Goal: Complete Application Form: Complete application form

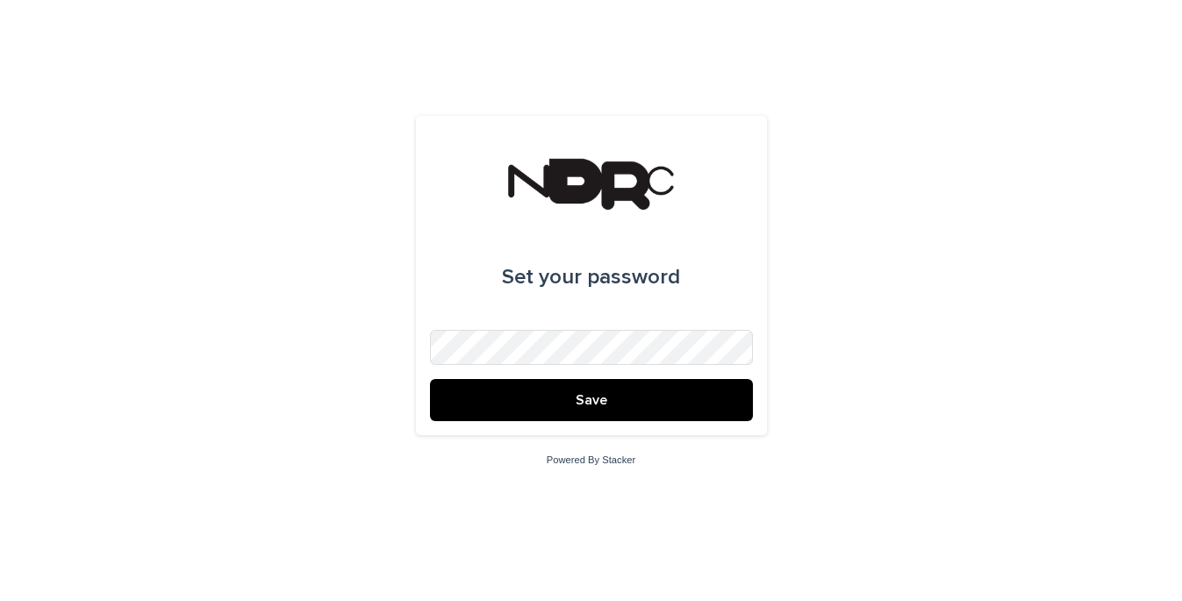
click at [631, 402] on button "Save" at bounding box center [591, 400] width 323 height 42
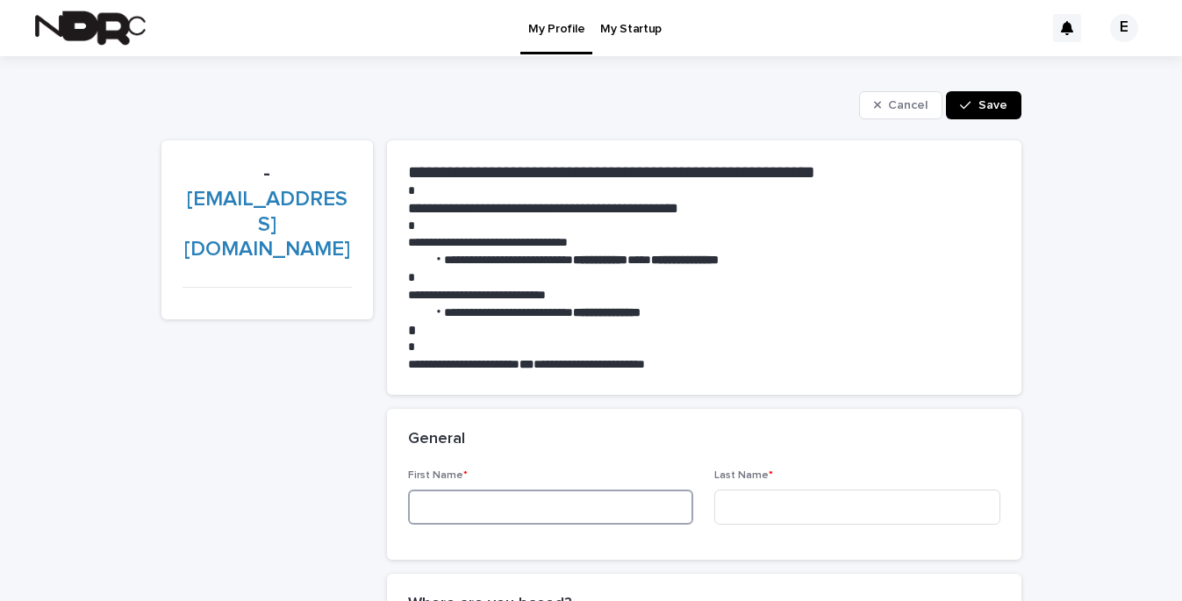
click at [506, 504] on input at bounding box center [551, 507] width 286 height 35
type input "****"
type input "*********"
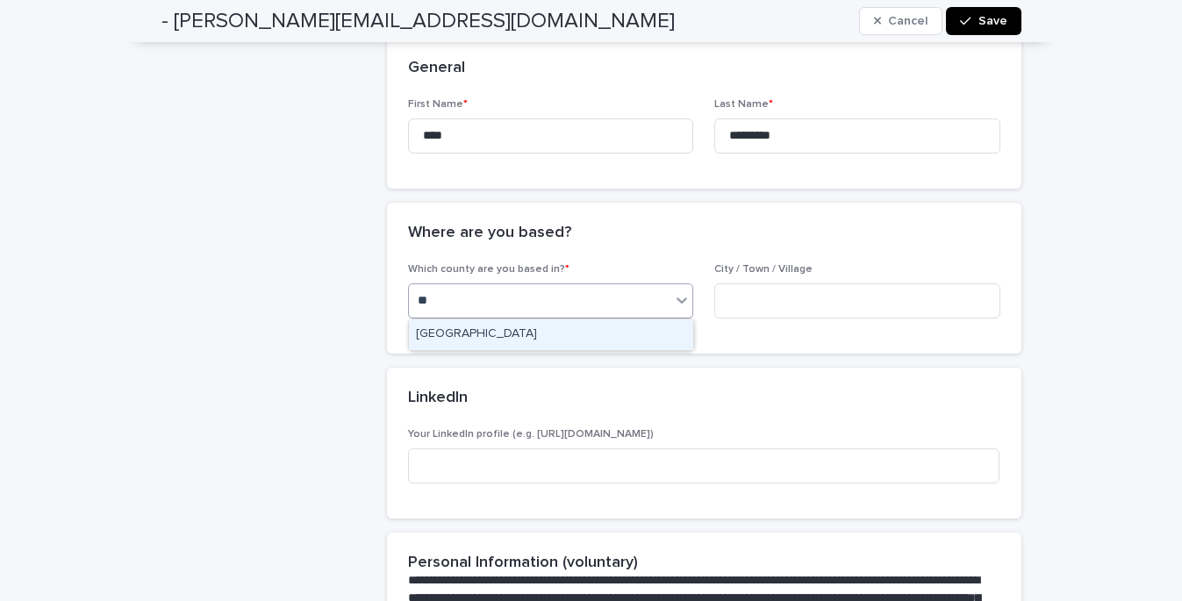
type input "*"
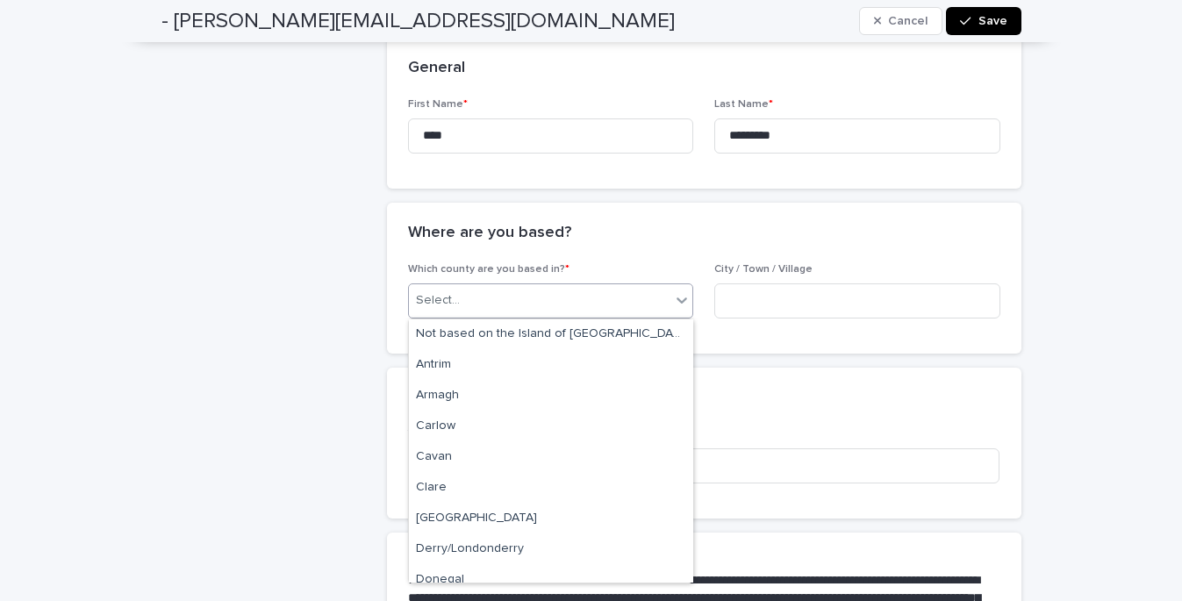
type input "*"
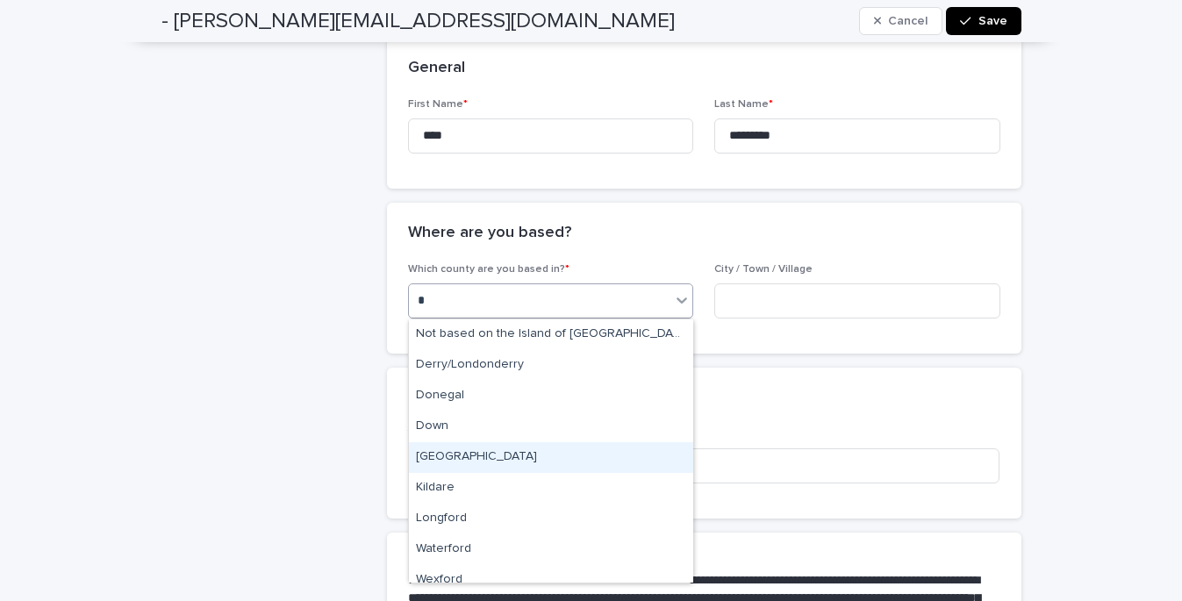
type input "**"
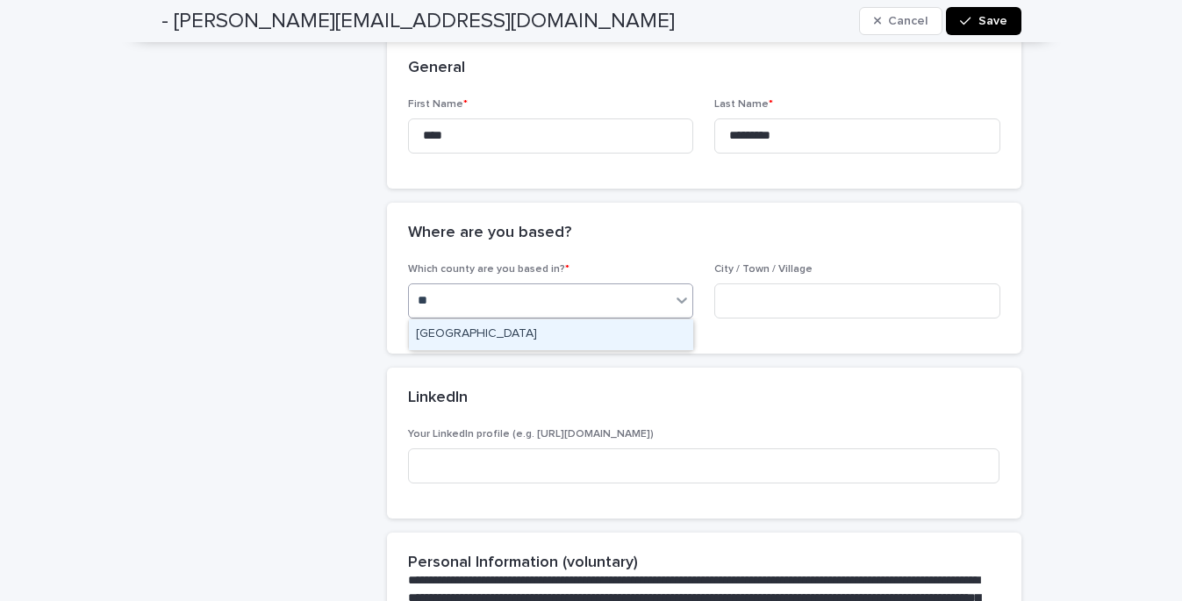
click at [522, 333] on div "Dublin" at bounding box center [551, 334] width 284 height 31
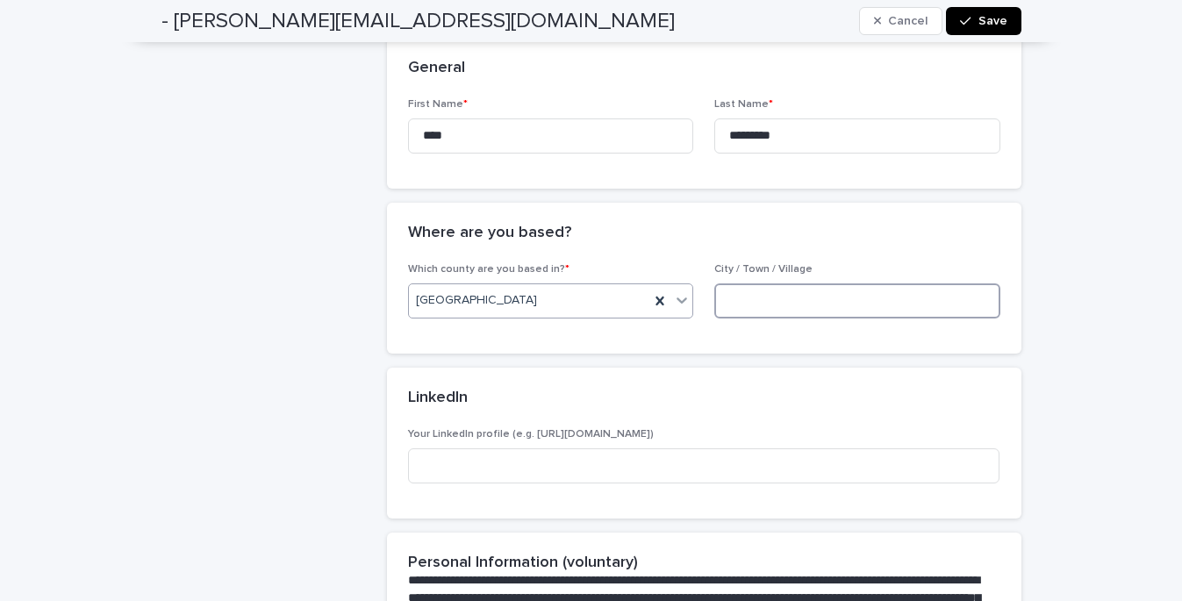
click at [800, 299] on input at bounding box center [857, 300] width 286 height 35
type input "******"
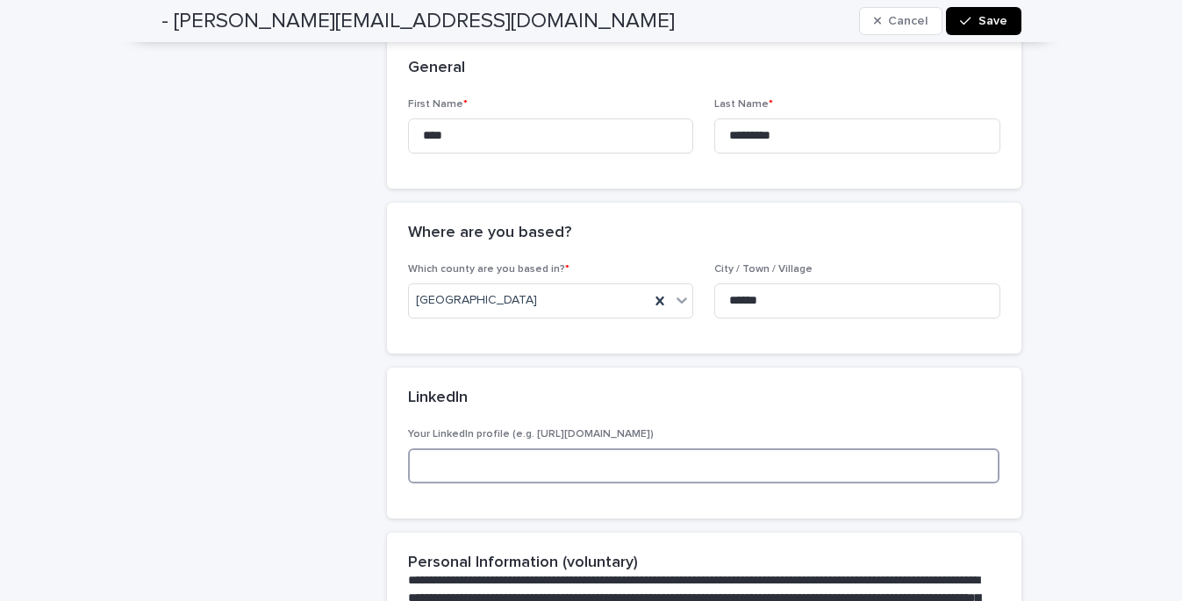
click at [607, 460] on input at bounding box center [704, 465] width 592 height 35
click at [525, 463] on input "***" at bounding box center [704, 465] width 592 height 35
paste input "**********"
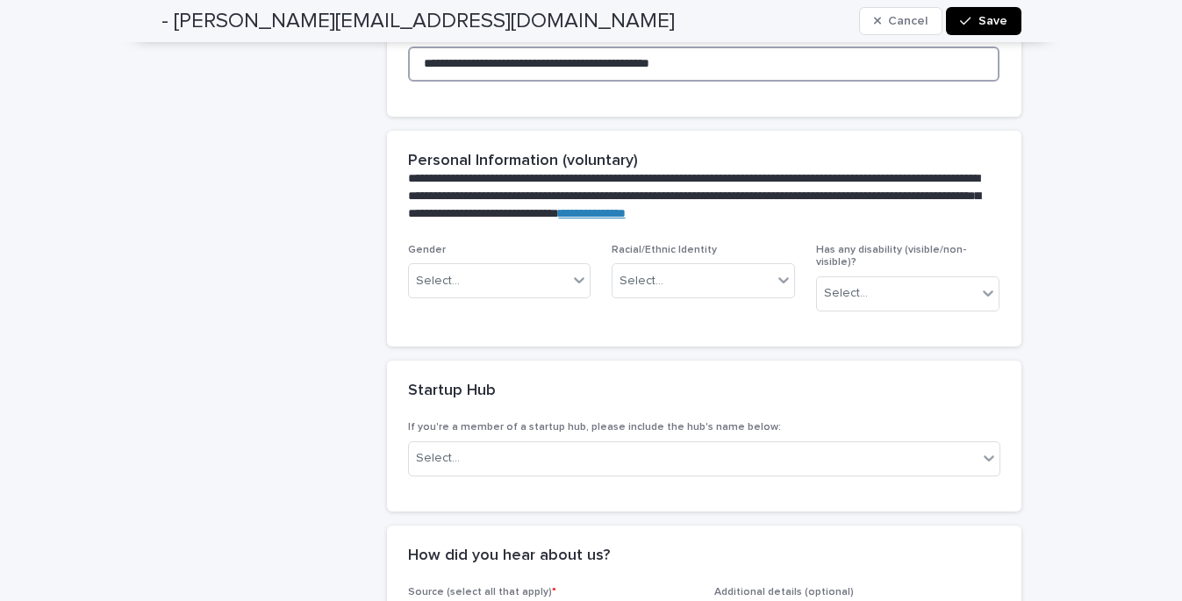
scroll to position [774, 0]
type input "**********"
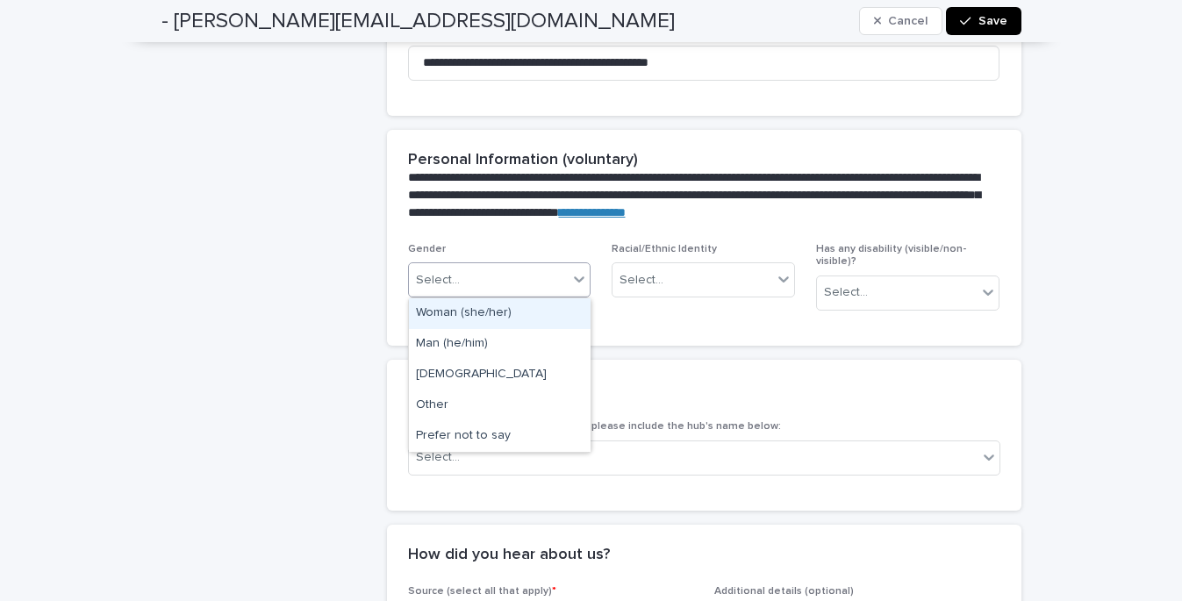
click at [564, 283] on div "Select..." at bounding box center [489, 280] width 160 height 29
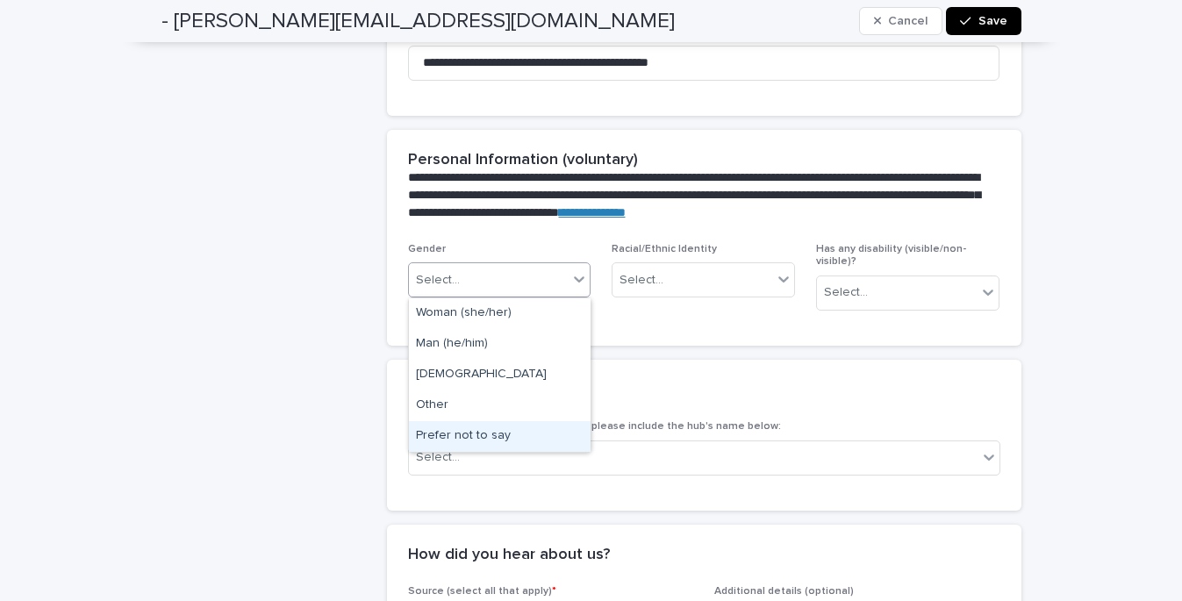
click at [490, 435] on div "Prefer not to say" at bounding box center [500, 436] width 182 height 31
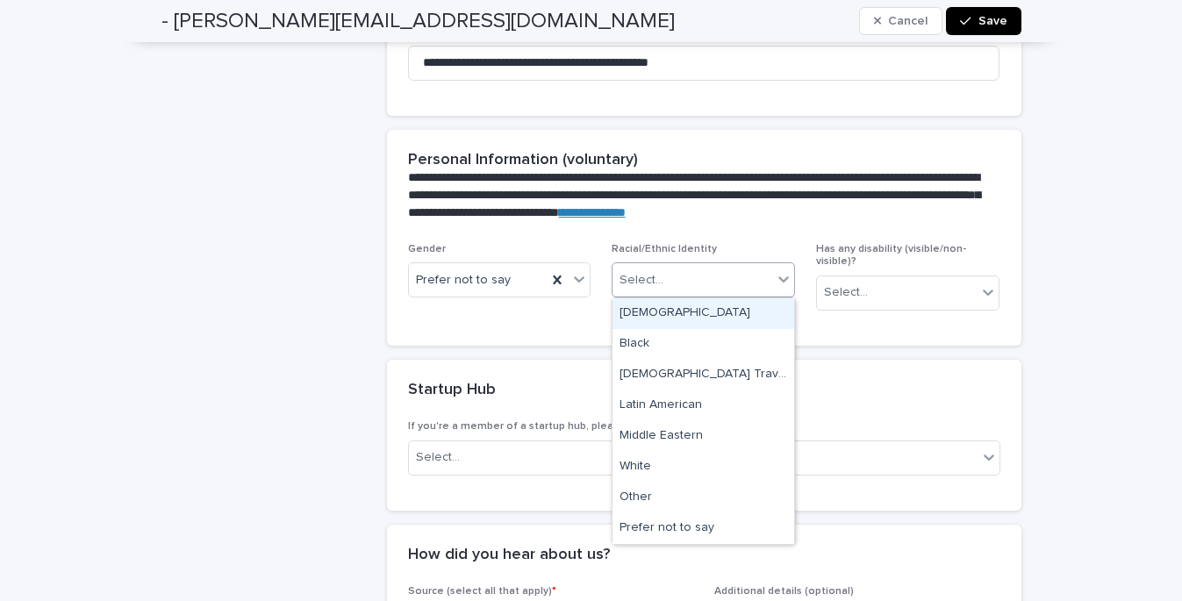
click at [679, 275] on div "Select..." at bounding box center [692, 280] width 160 height 29
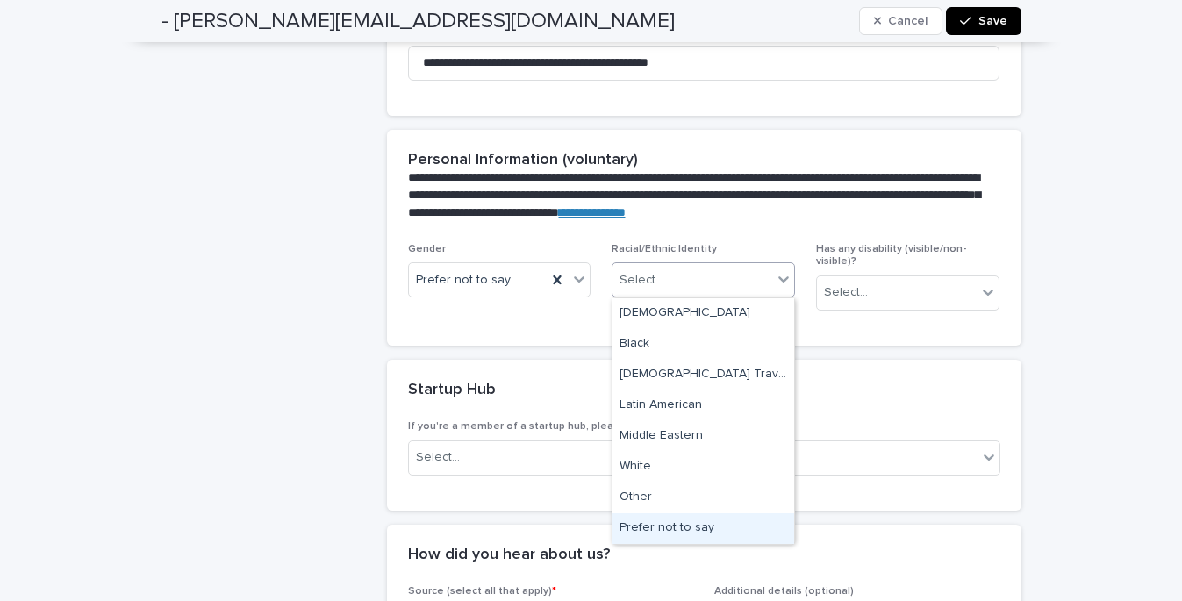
click at [657, 526] on div "Prefer not to say" at bounding box center [703, 528] width 182 height 31
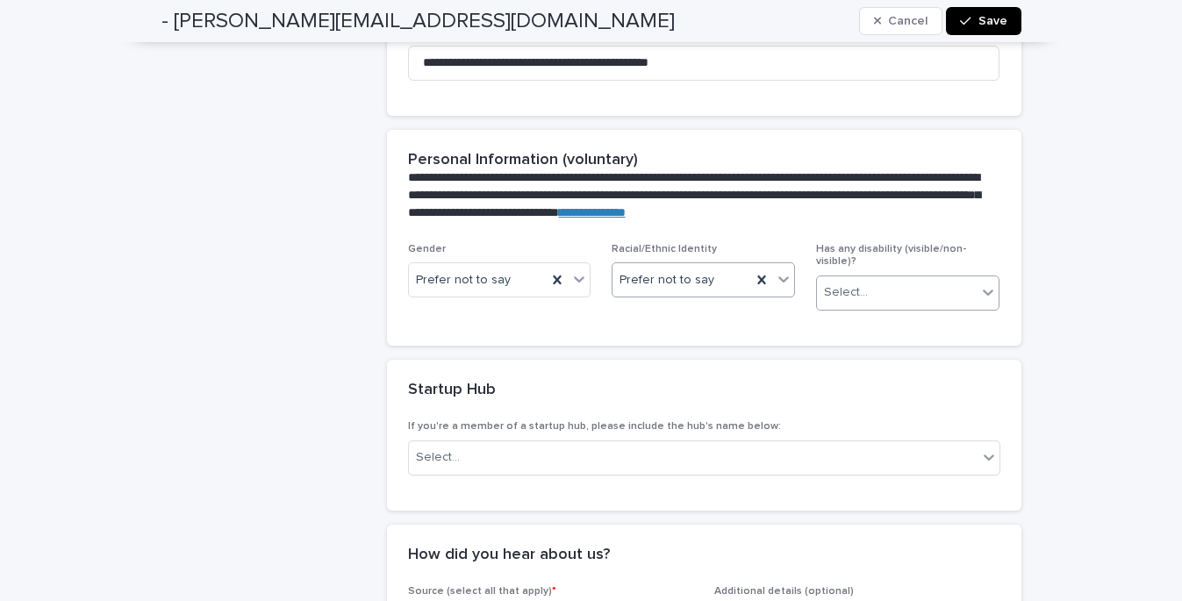
click at [895, 278] on div "Select..." at bounding box center [897, 292] width 160 height 29
click at [854, 375] on div "Prefer not to say" at bounding box center [908, 375] width 182 height 31
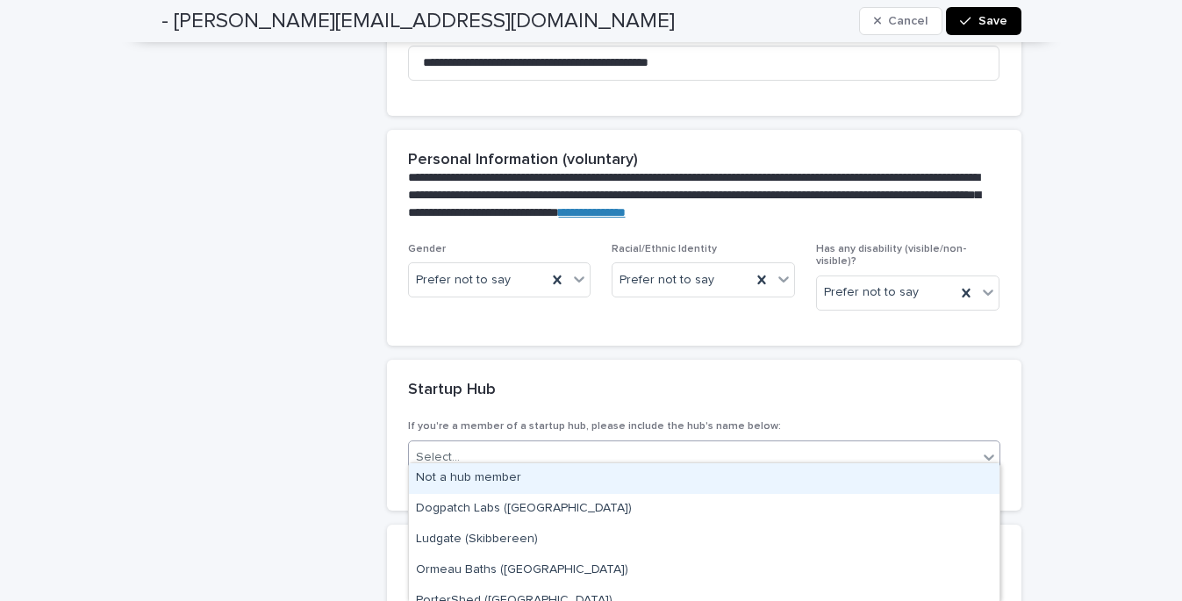
click at [534, 447] on div "Select..." at bounding box center [693, 457] width 568 height 29
click at [496, 479] on div "Not a hub member" at bounding box center [704, 478] width 590 height 31
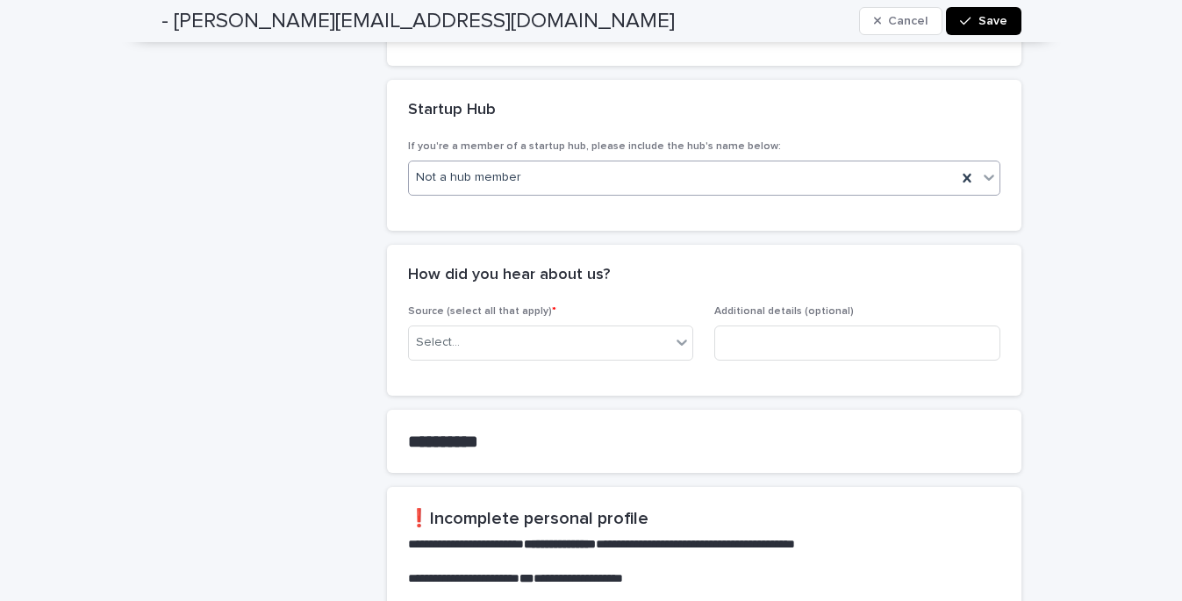
scroll to position [1061, 0]
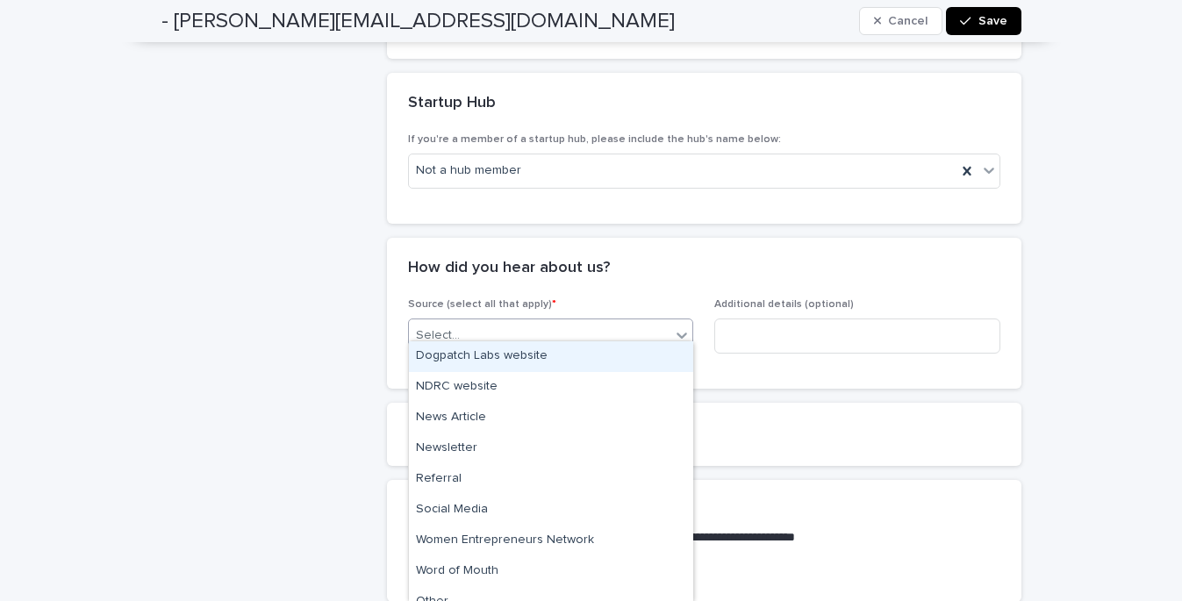
click at [640, 321] on div "Select..." at bounding box center [540, 335] width 262 height 29
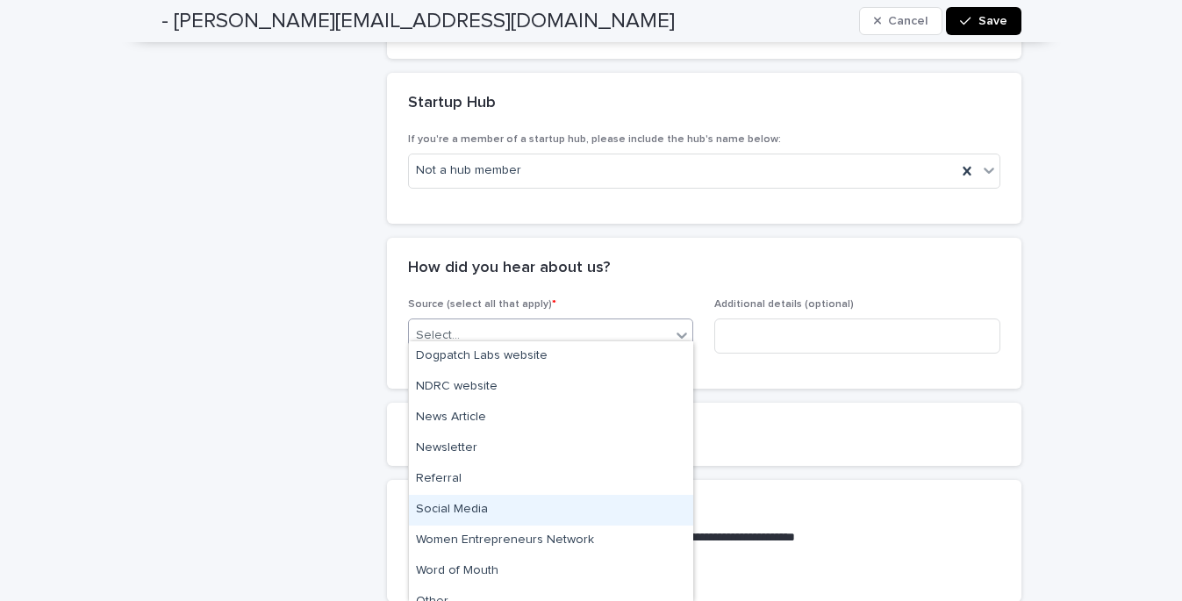
click at [447, 507] on div "Social Media" at bounding box center [551, 510] width 284 height 31
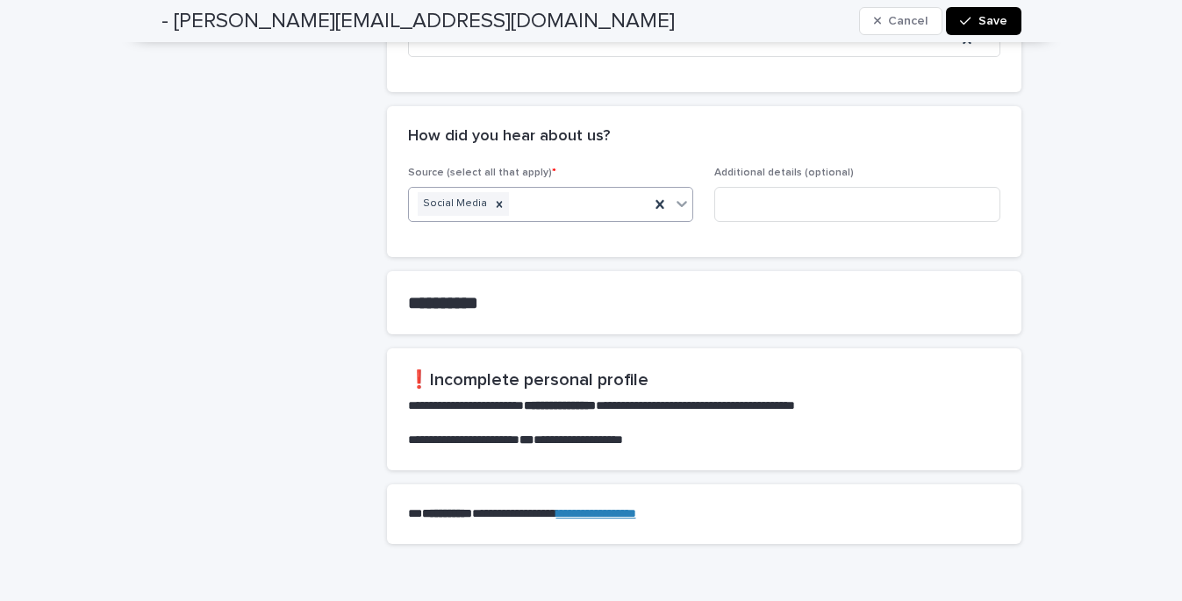
scroll to position [1195, 0]
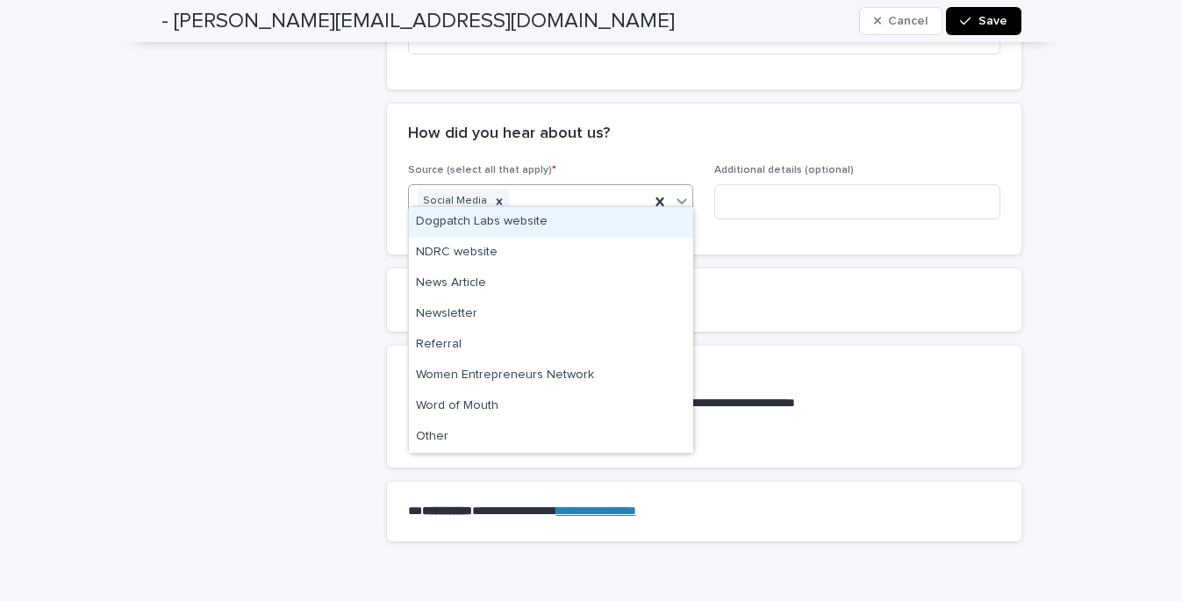
click at [688, 192] on icon at bounding box center [682, 201] width 18 height 18
click at [546, 227] on div "Dogpatch Labs website" at bounding box center [551, 222] width 284 height 31
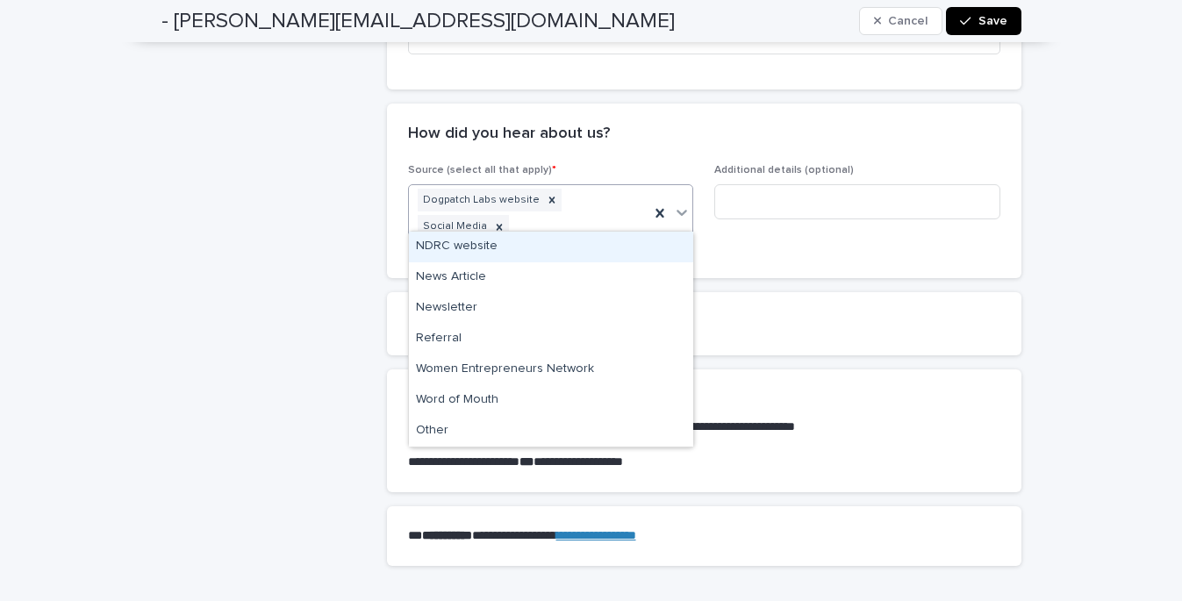
click at [681, 211] on icon at bounding box center [681, 214] width 11 height 6
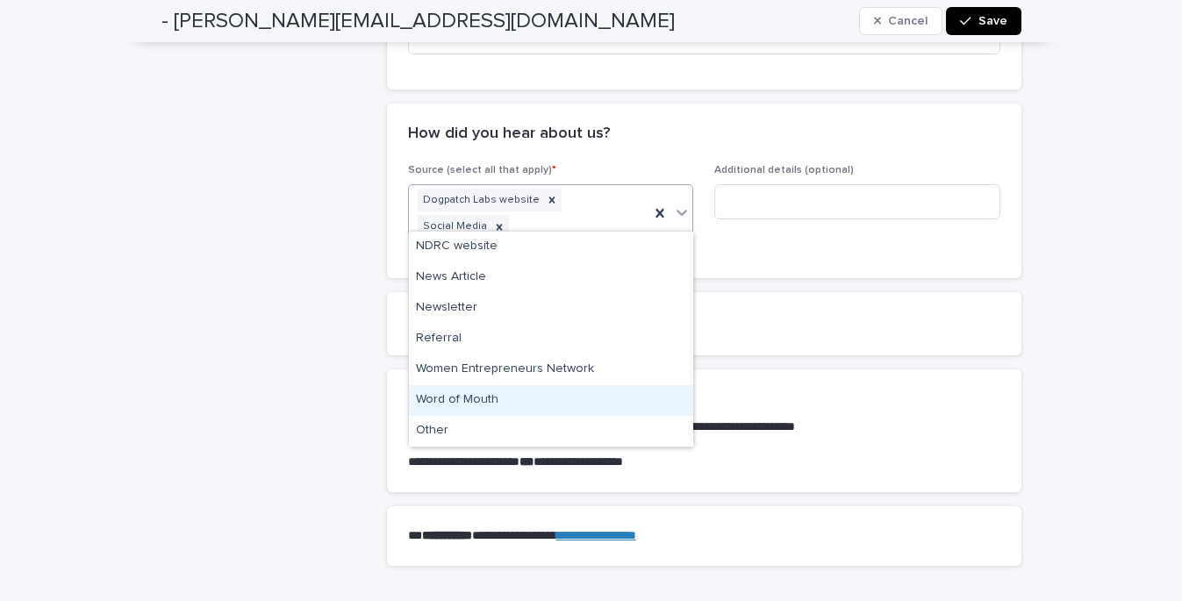
click at [486, 400] on div "Word of Mouth" at bounding box center [551, 400] width 284 height 31
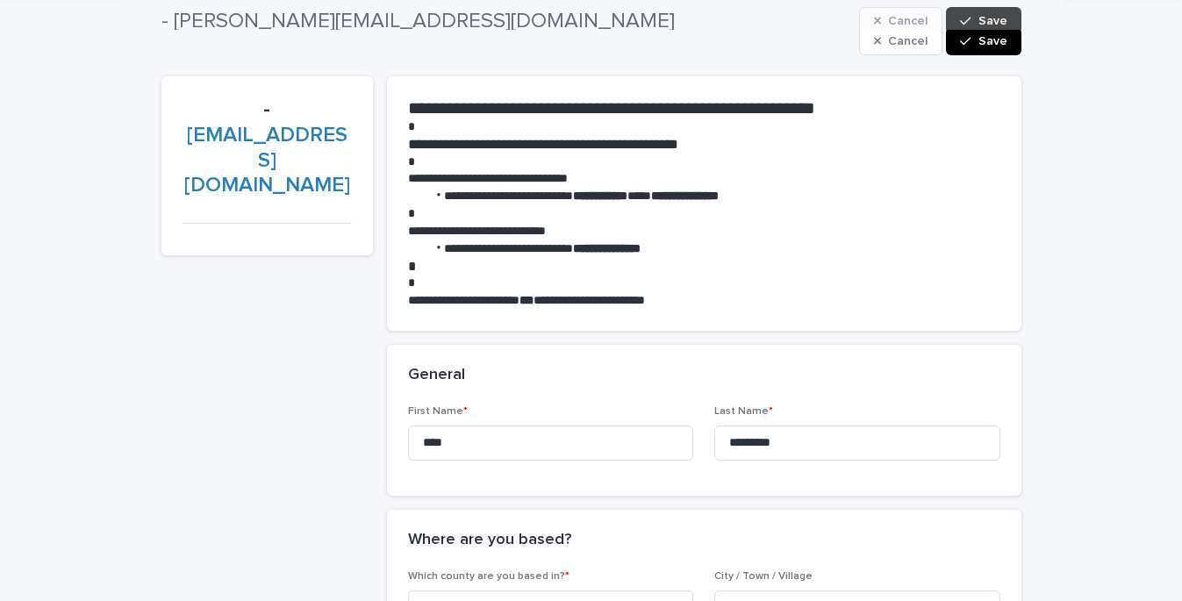
scroll to position [0, 0]
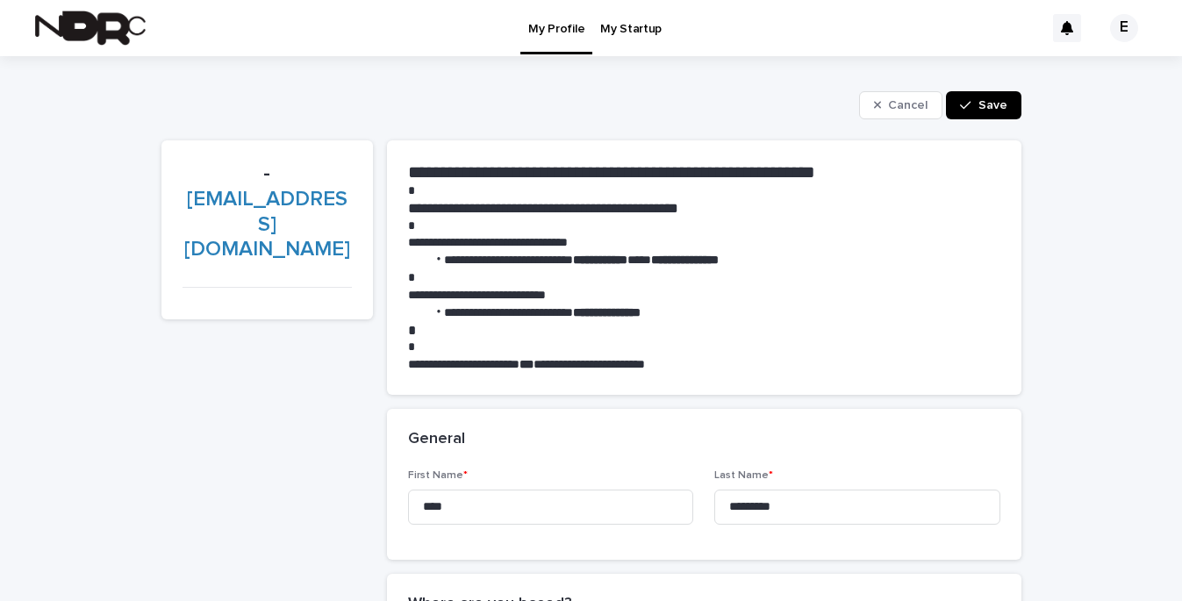
click at [990, 104] on span "Save" at bounding box center [992, 105] width 29 height 12
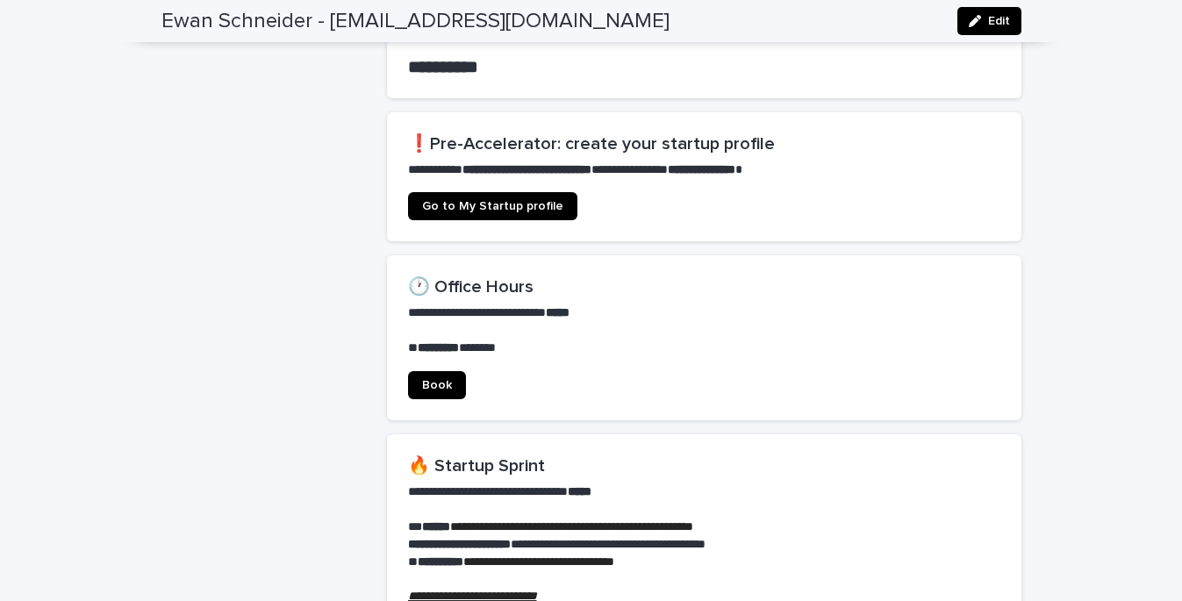
scroll to position [1084, 0]
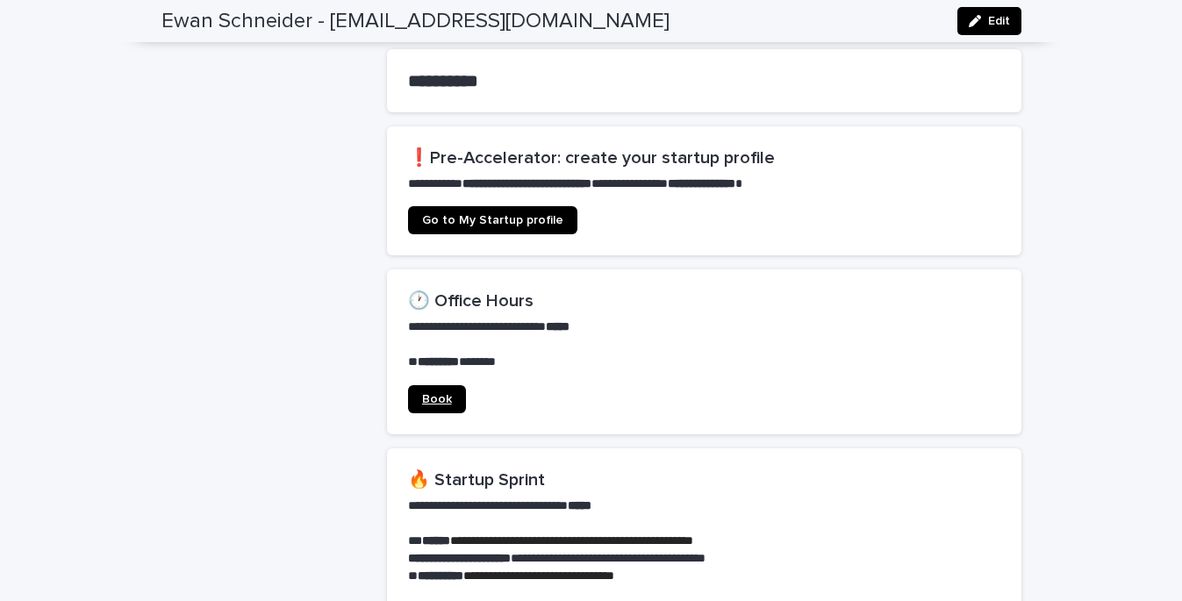
click at [441, 393] on span "Book" at bounding box center [437, 399] width 30 height 12
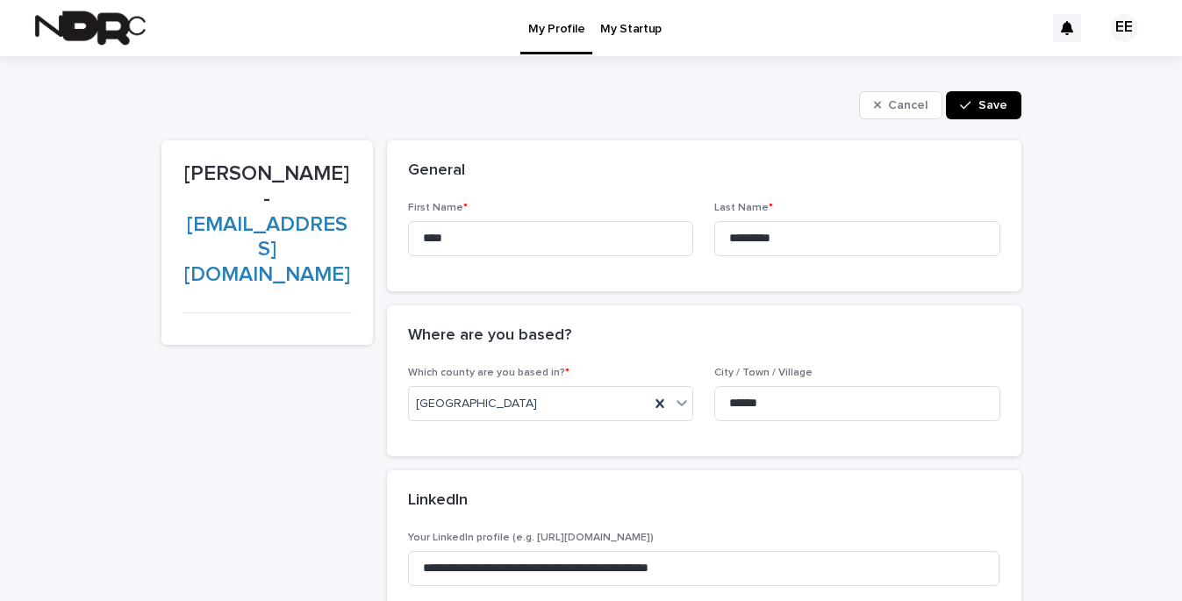
click at [634, 27] on p "My Startup" at bounding box center [630, 18] width 61 height 37
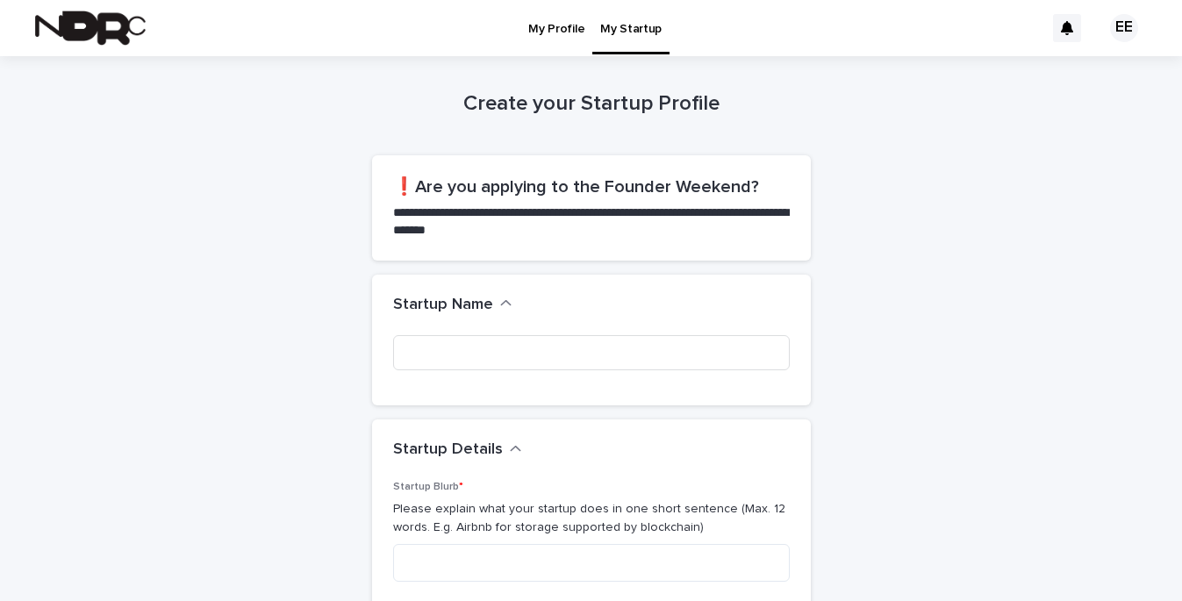
click at [551, 25] on p "My Profile" at bounding box center [556, 18] width 56 height 37
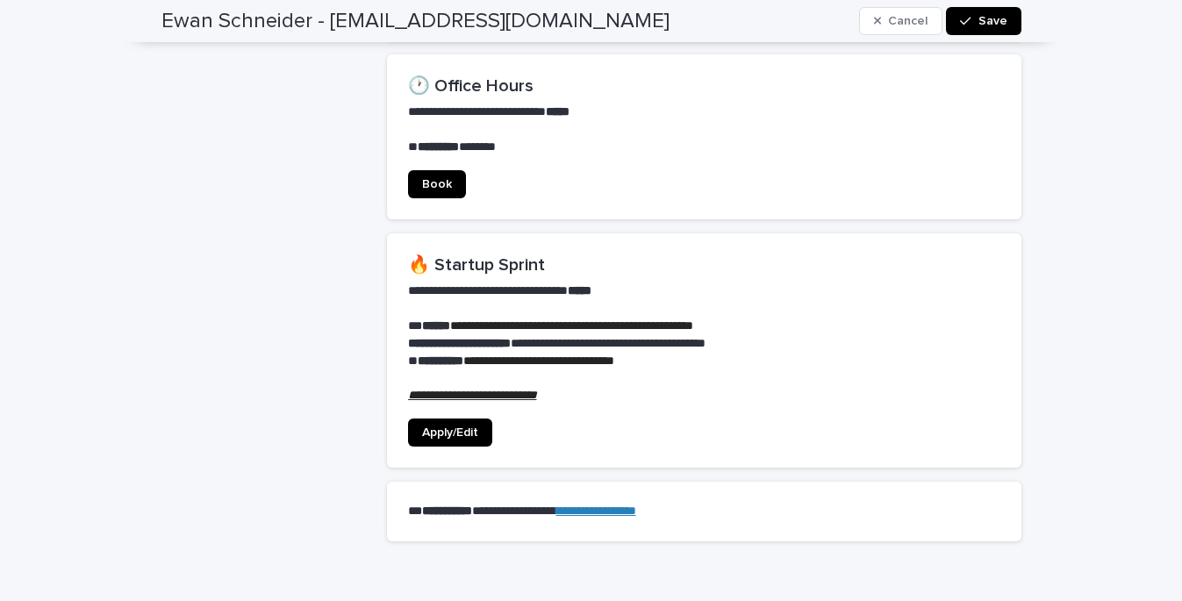
scroll to position [1383, 0]
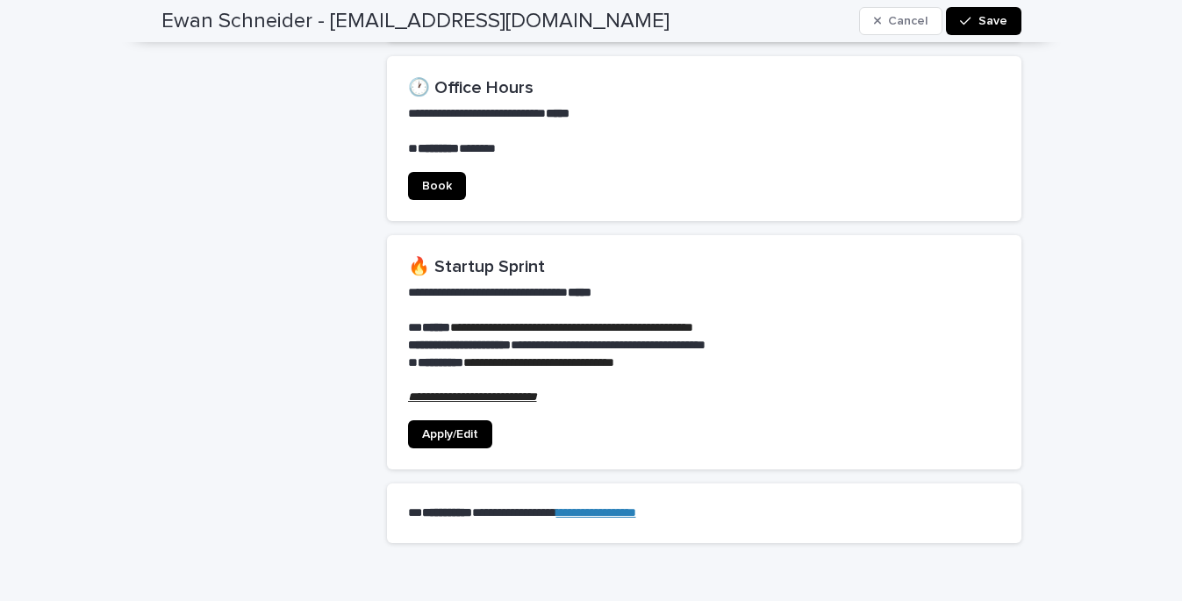
click at [455, 428] on span "Apply/Edit" at bounding box center [450, 434] width 56 height 12
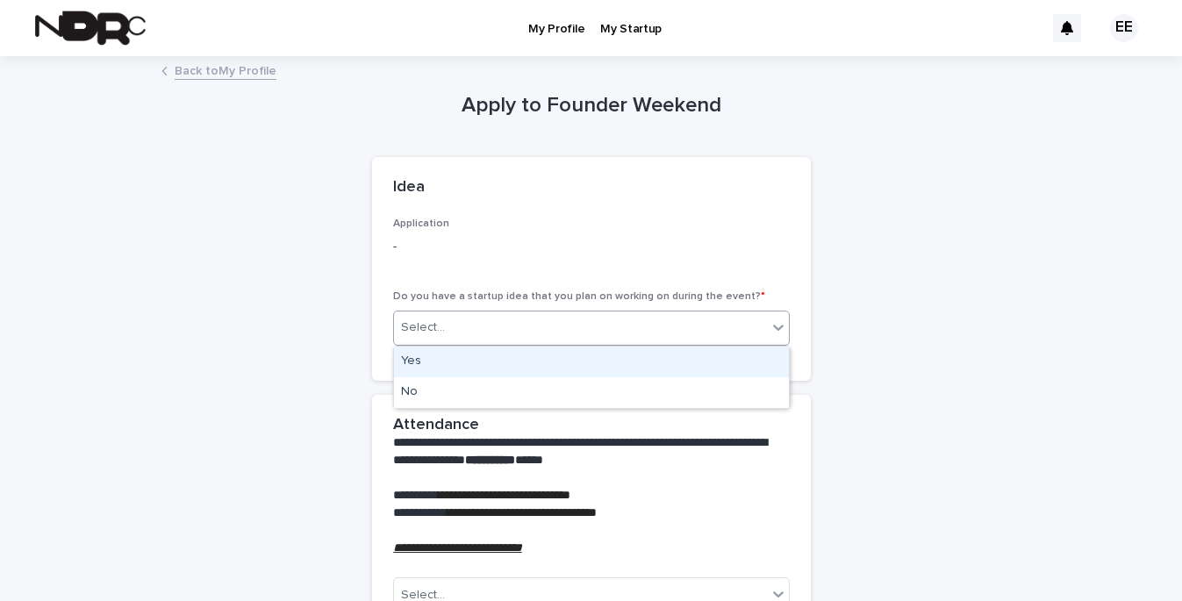
click at [758, 324] on div "Select..." at bounding box center [580, 327] width 373 height 29
click at [620, 362] on div "Yes" at bounding box center [591, 362] width 395 height 31
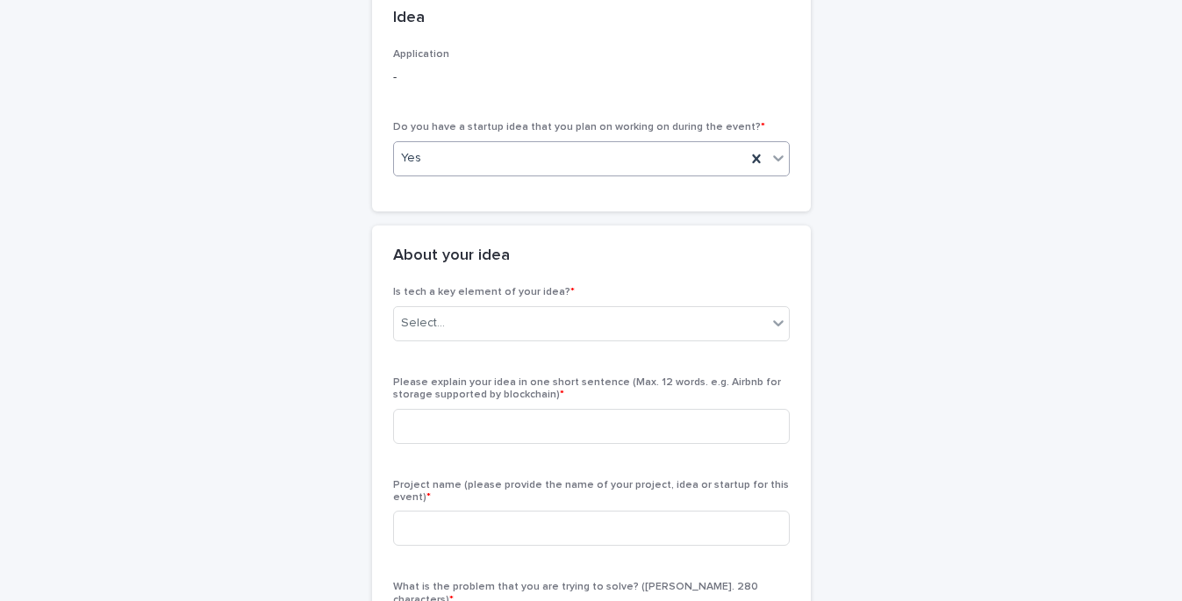
scroll to position [176, 0]
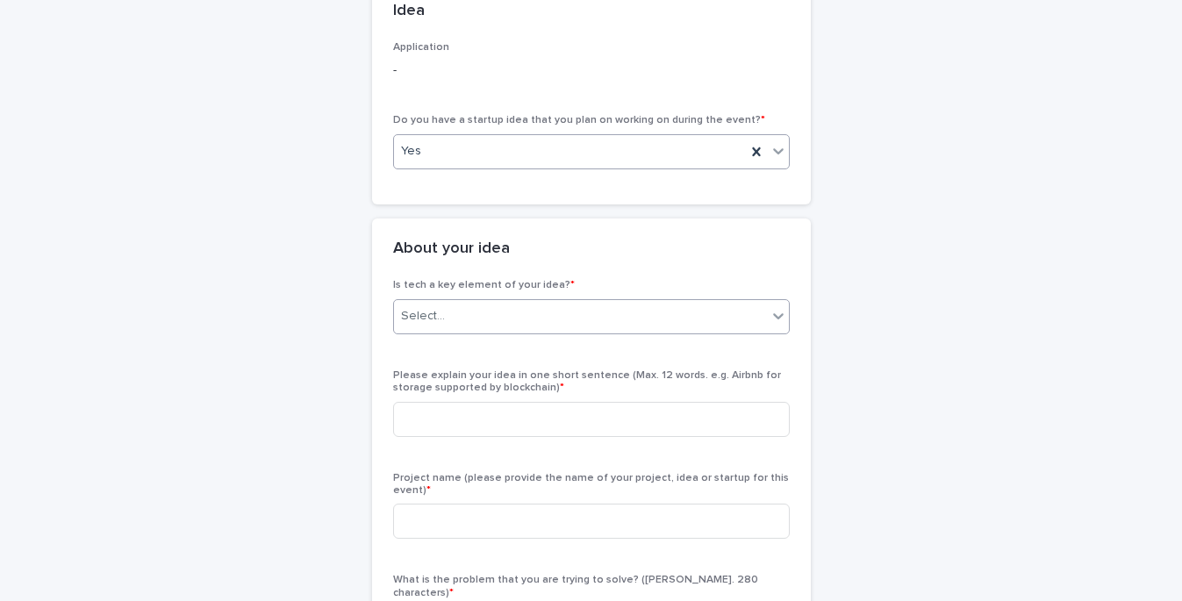
click at [610, 307] on div "Select..." at bounding box center [580, 316] width 373 height 29
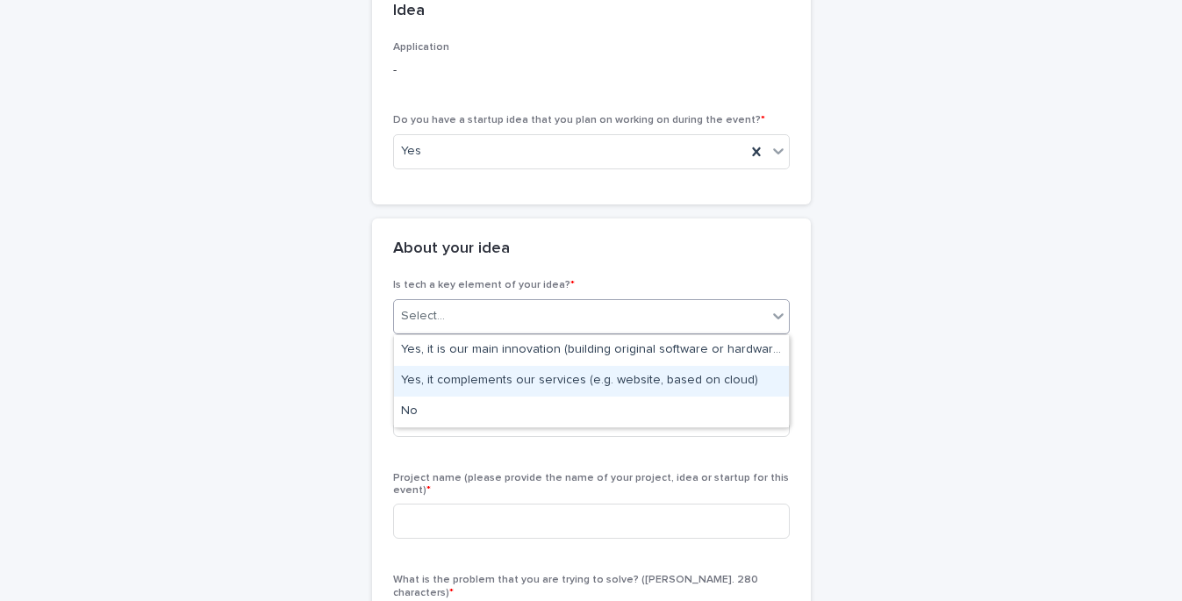
click at [706, 378] on div "Yes, it complements our services (e.g. website, based on cloud)" at bounding box center [591, 381] width 395 height 31
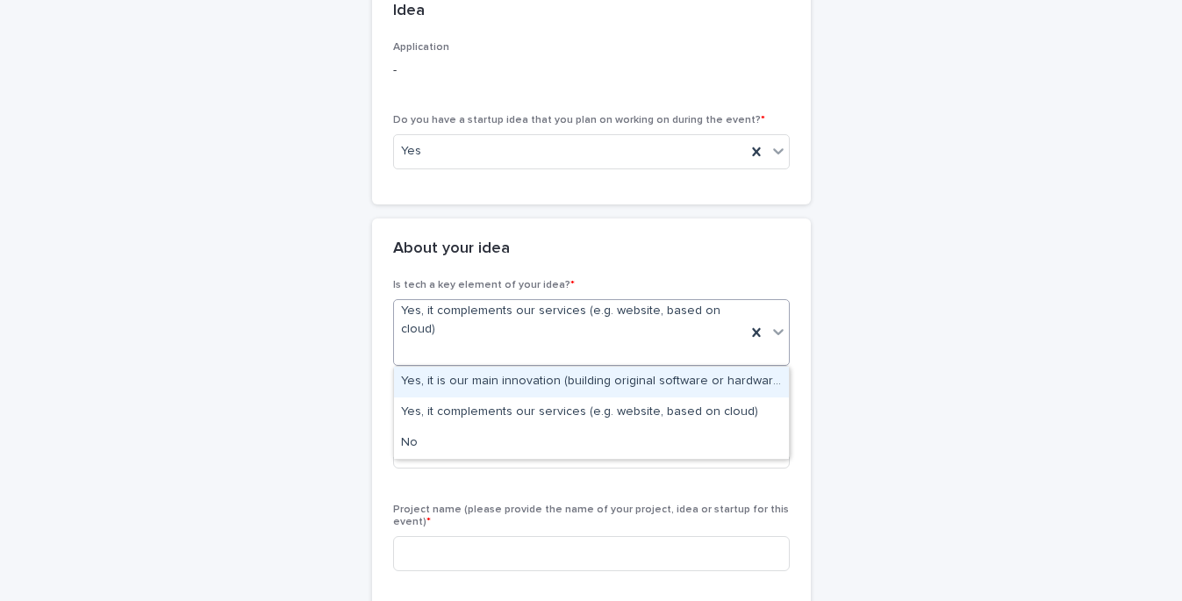
click at [783, 335] on icon at bounding box center [778, 332] width 18 height 18
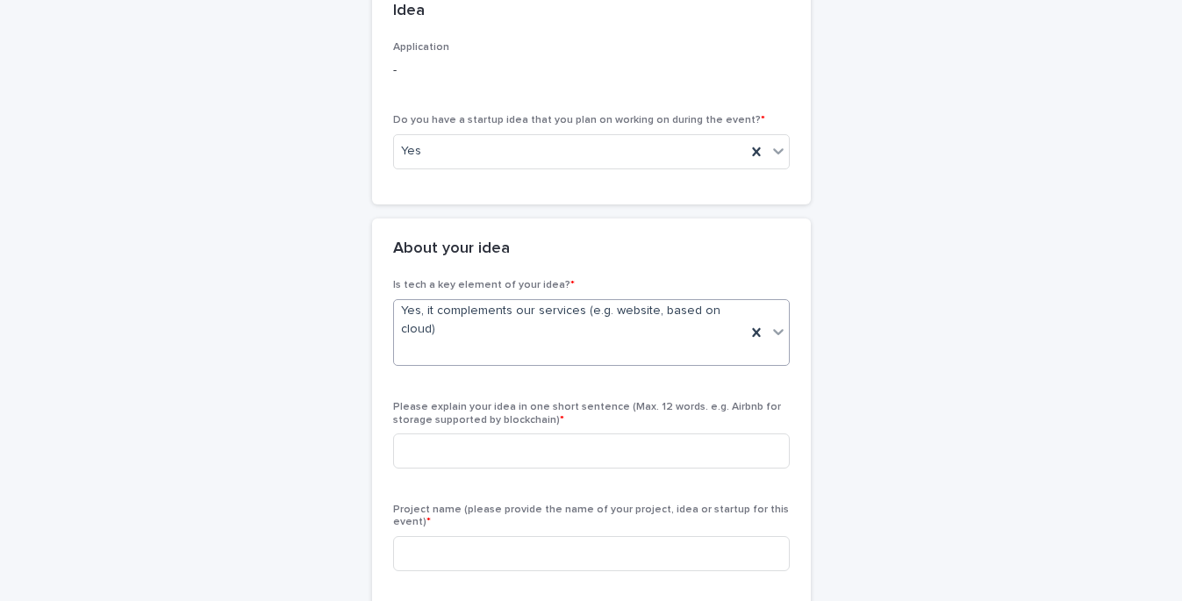
click at [661, 343] on div "Yes, it complements our services (e.g. website, based on cloud)" at bounding box center [570, 332] width 352 height 65
click at [610, 372] on div "Is tech a key element of your idea? * Yes, it complements our services (e.g. we…" at bounding box center [591, 329] width 397 height 101
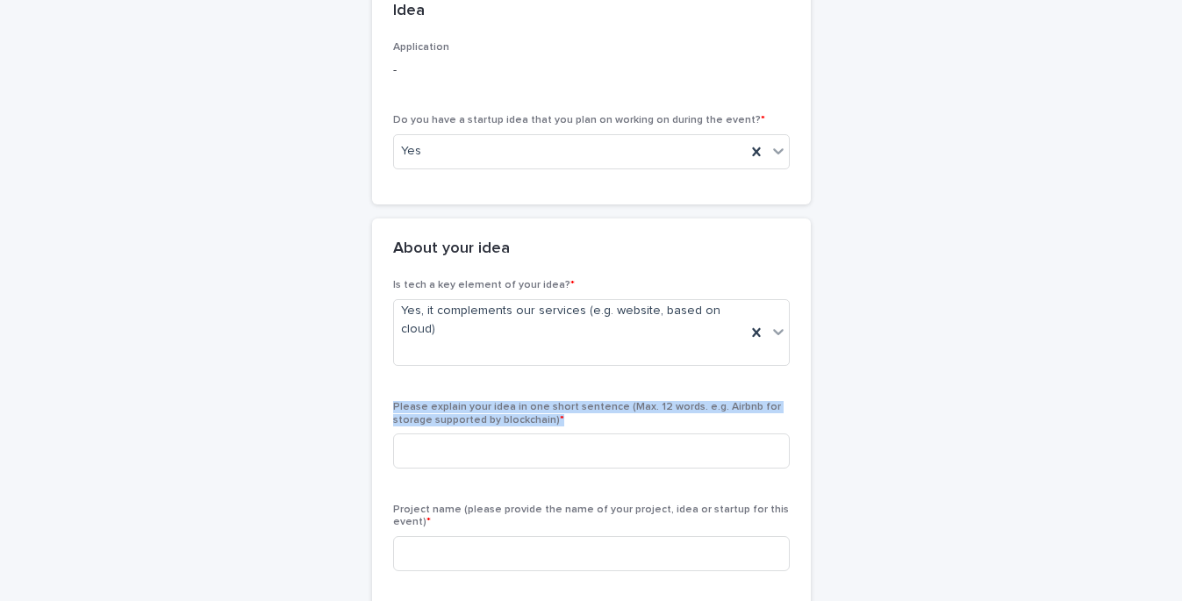
drag, startPoint x: 566, startPoint y: 422, endPoint x: 407, endPoint y: 396, distance: 161.0
copy span "Please explain your idea in one short sentence (Max. 12 words. e.g. Airbnb for …"
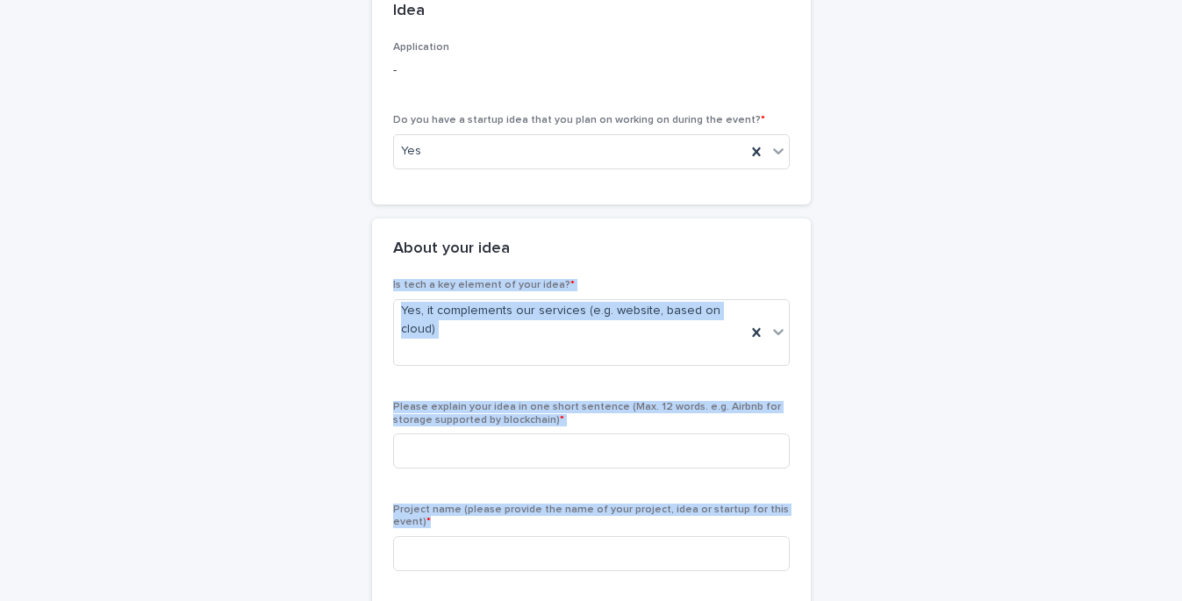
drag, startPoint x: 464, startPoint y: 524, endPoint x: 387, endPoint y: 273, distance: 262.5
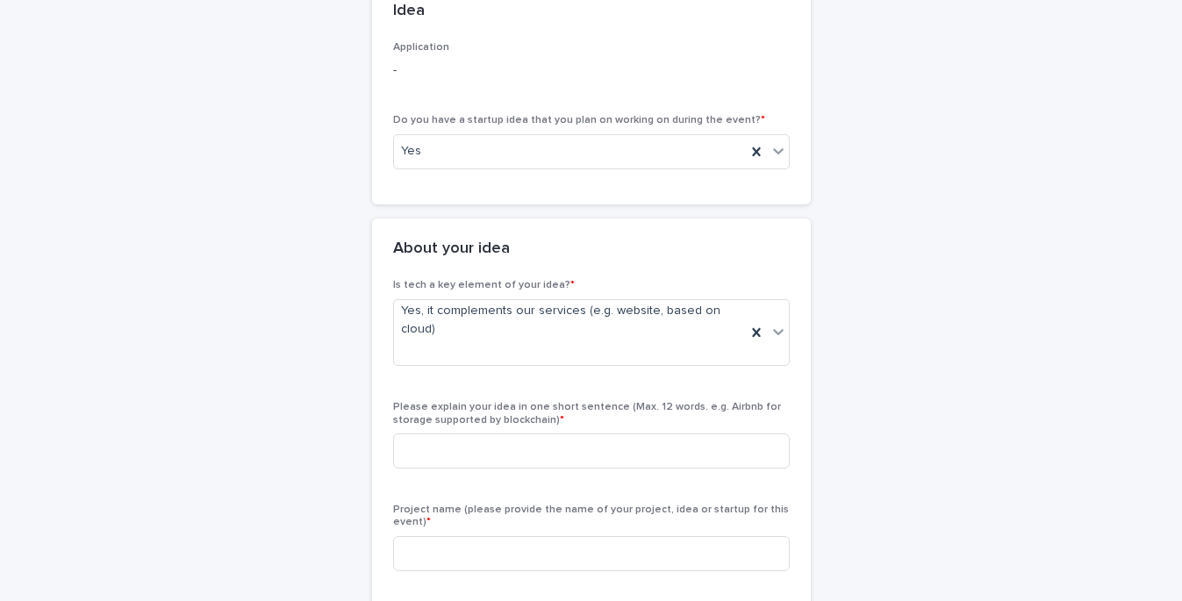
click at [395, 247] on h2 "About your idea" at bounding box center [451, 249] width 117 height 19
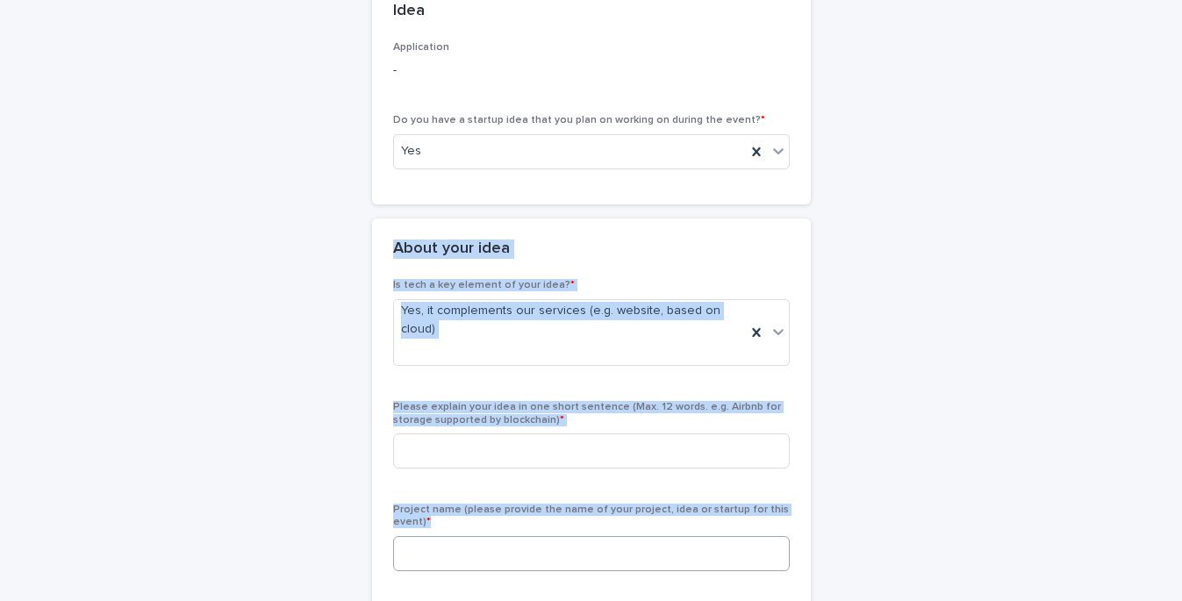
drag, startPoint x: 395, startPoint y: 247, endPoint x: 497, endPoint y: 564, distance: 333.5
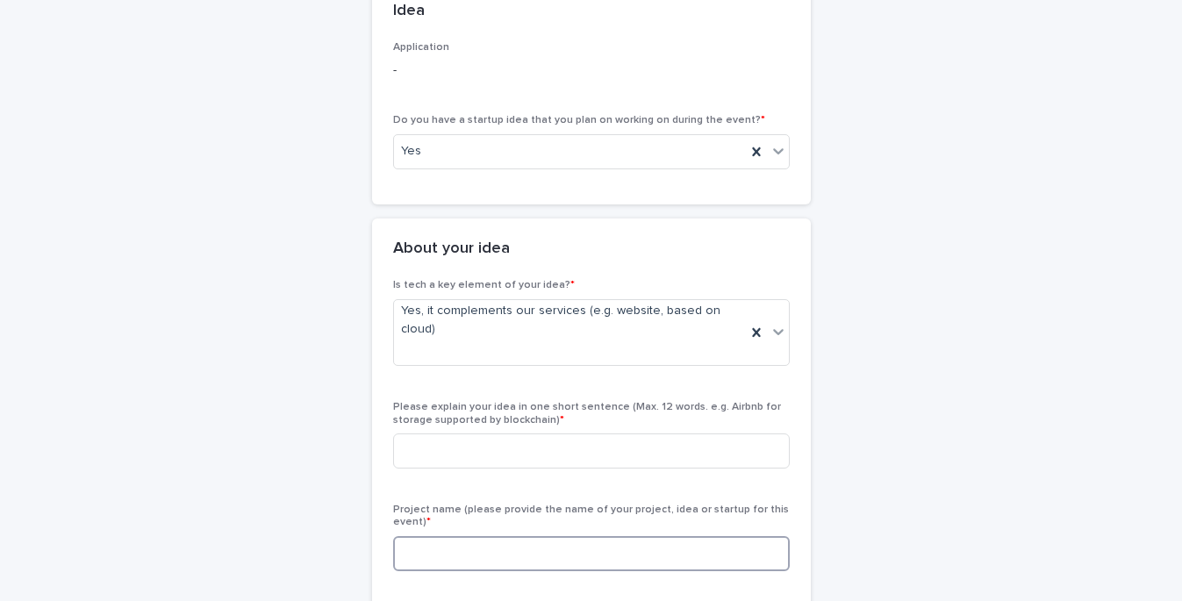
click at [497, 563] on input at bounding box center [591, 553] width 397 height 35
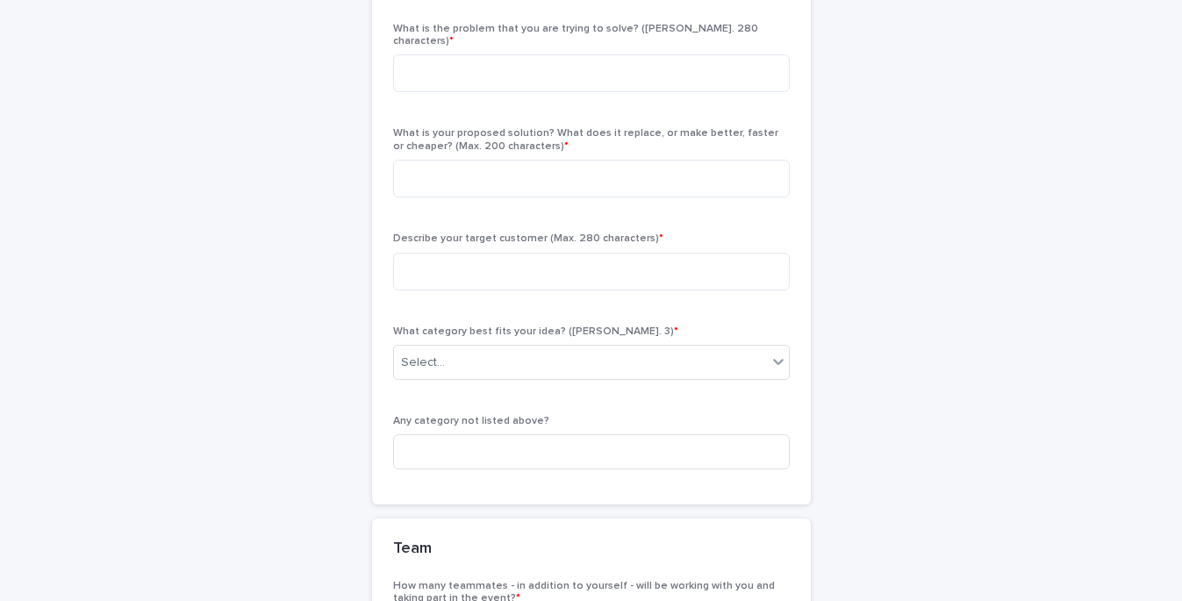
scroll to position [760, 0]
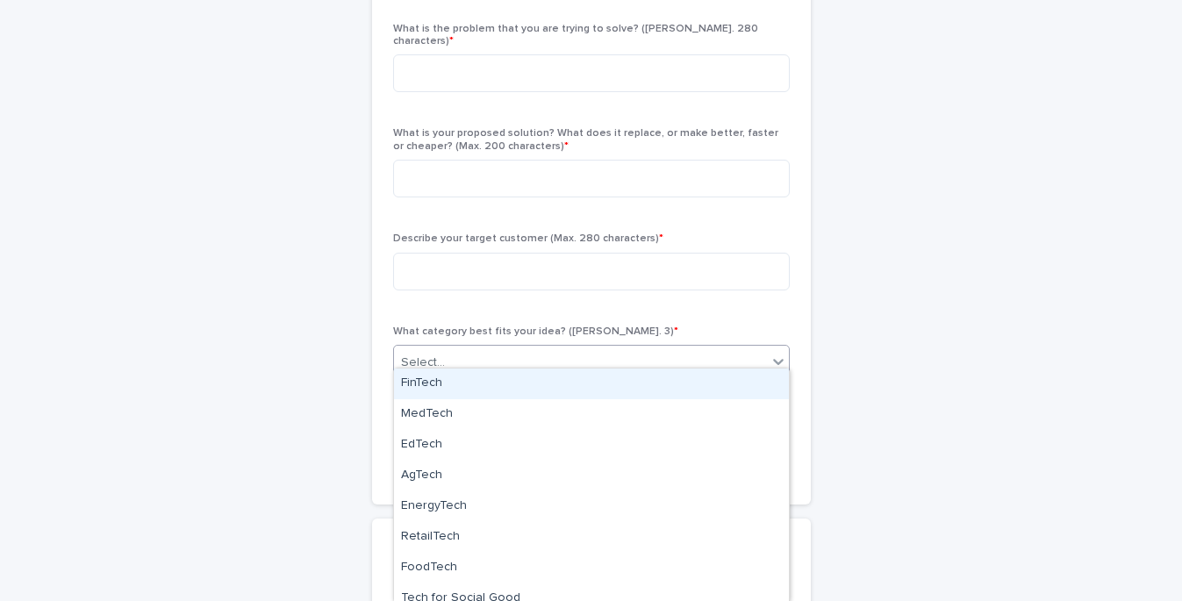
click at [776, 353] on icon at bounding box center [778, 362] width 18 height 18
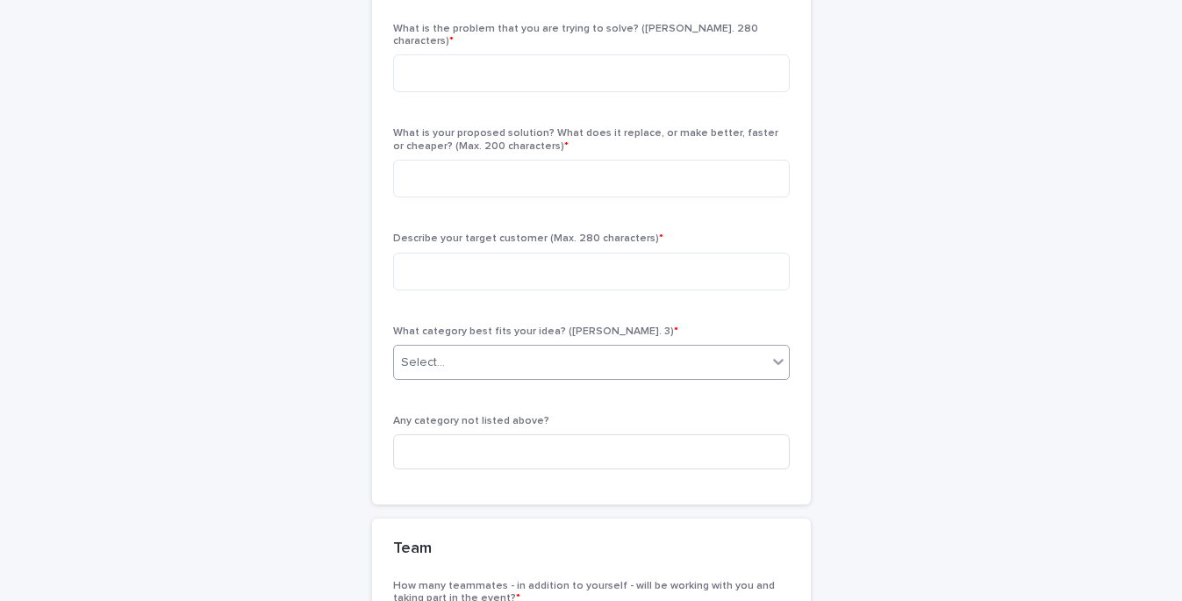
click at [776, 353] on icon at bounding box center [778, 362] width 18 height 18
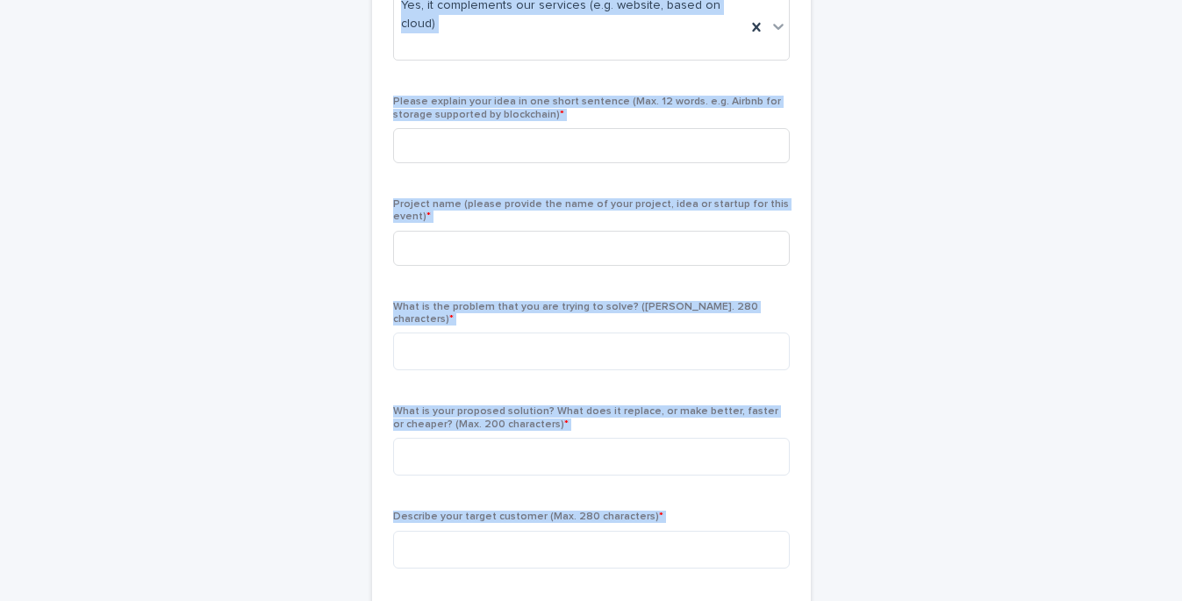
scroll to position [0, 0]
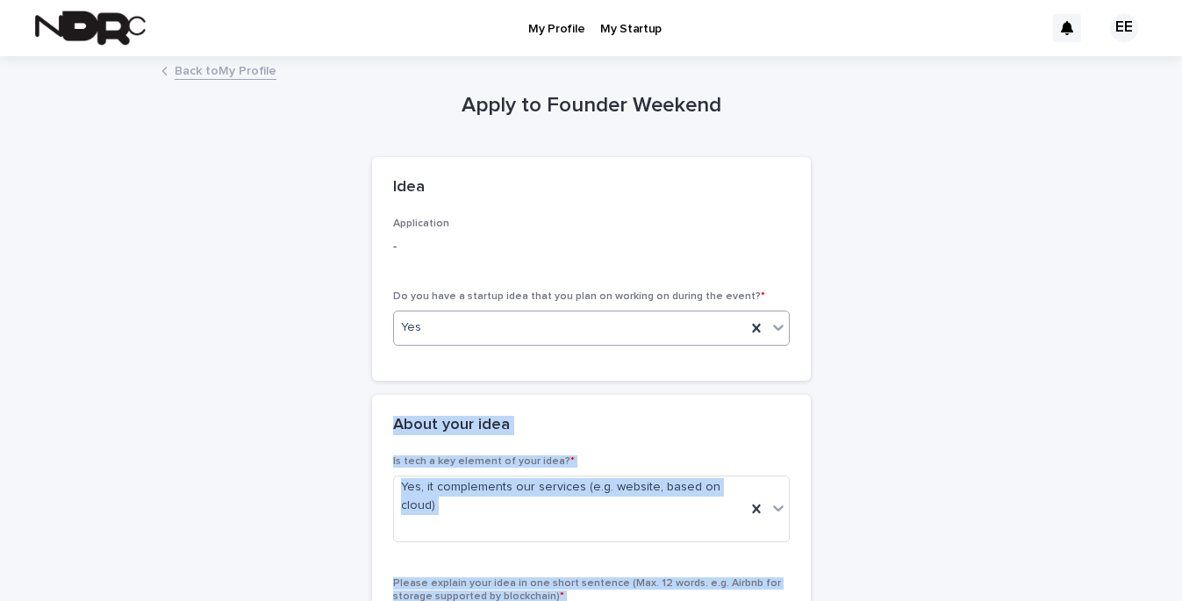
drag, startPoint x: 790, startPoint y: 467, endPoint x: 597, endPoint y: 325, distance: 239.2
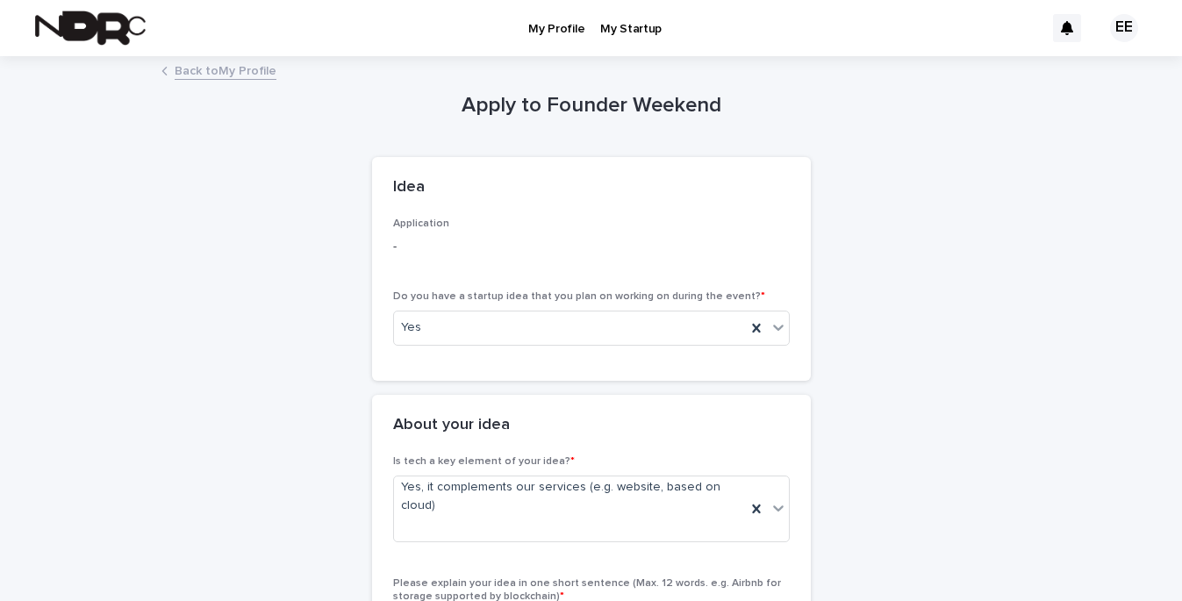
click at [451, 109] on h1 "Apply to Founder Weekend" at bounding box center [591, 105] width 439 height 25
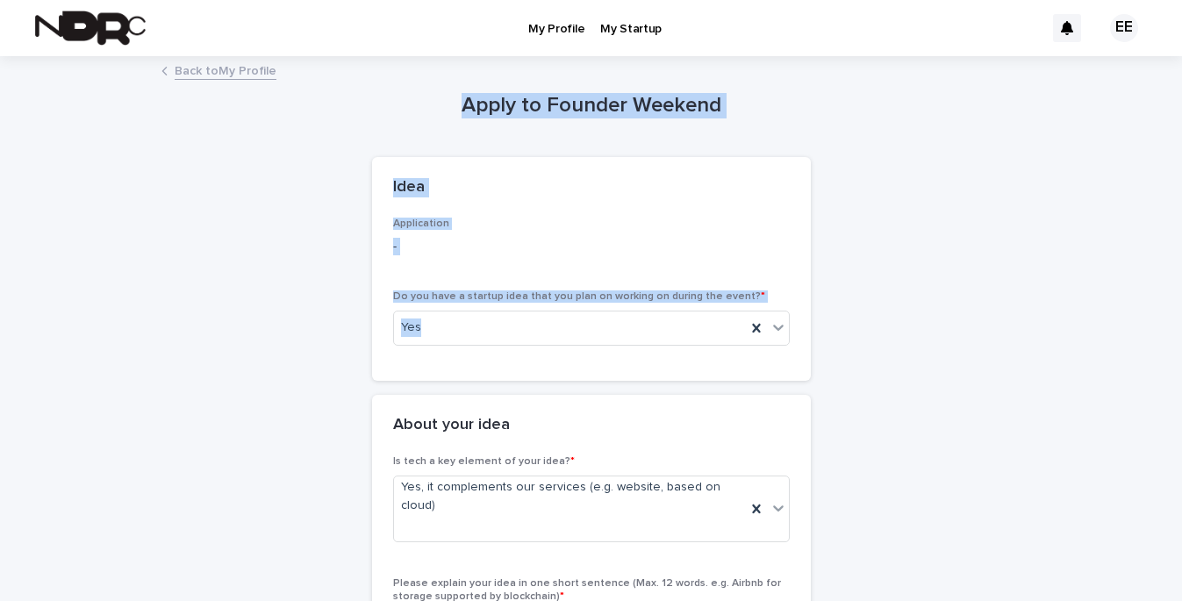
drag, startPoint x: 455, startPoint y: 106, endPoint x: 741, endPoint y: 398, distance: 408.8
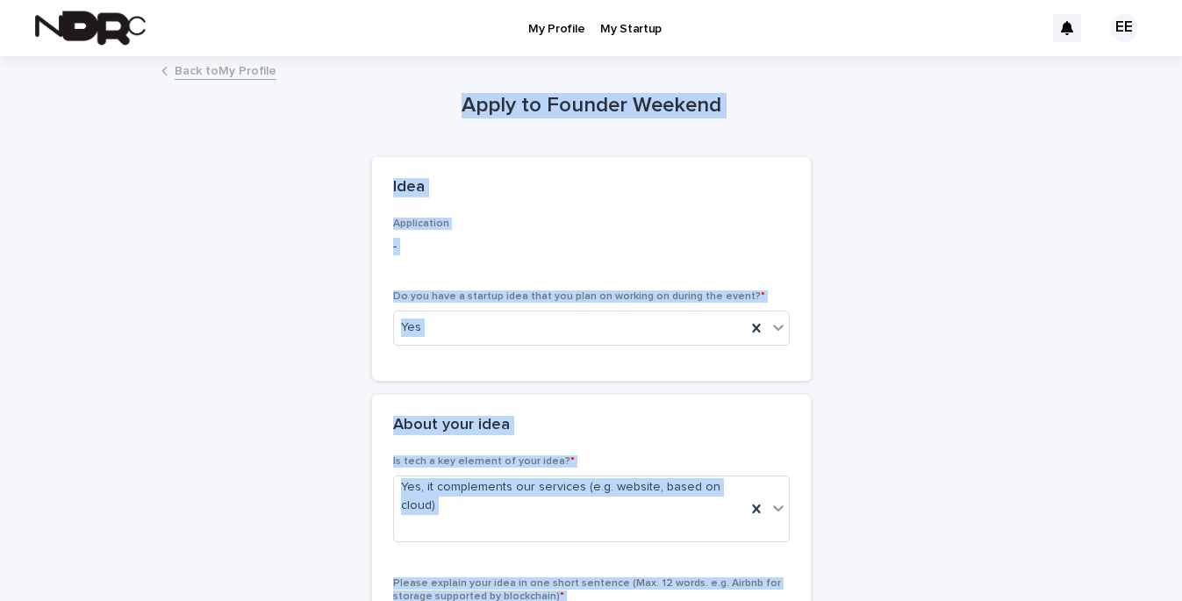
drag, startPoint x: 785, startPoint y: 219, endPoint x: 468, endPoint y: 107, distance: 336.0
copy div "**********"
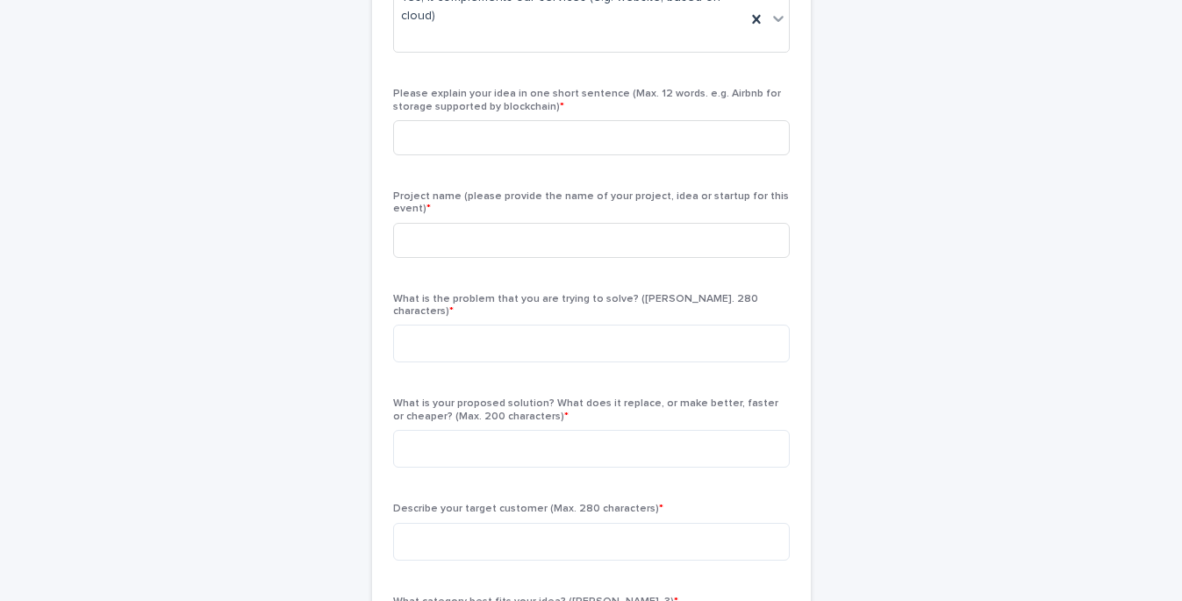
scroll to position [489, 0]
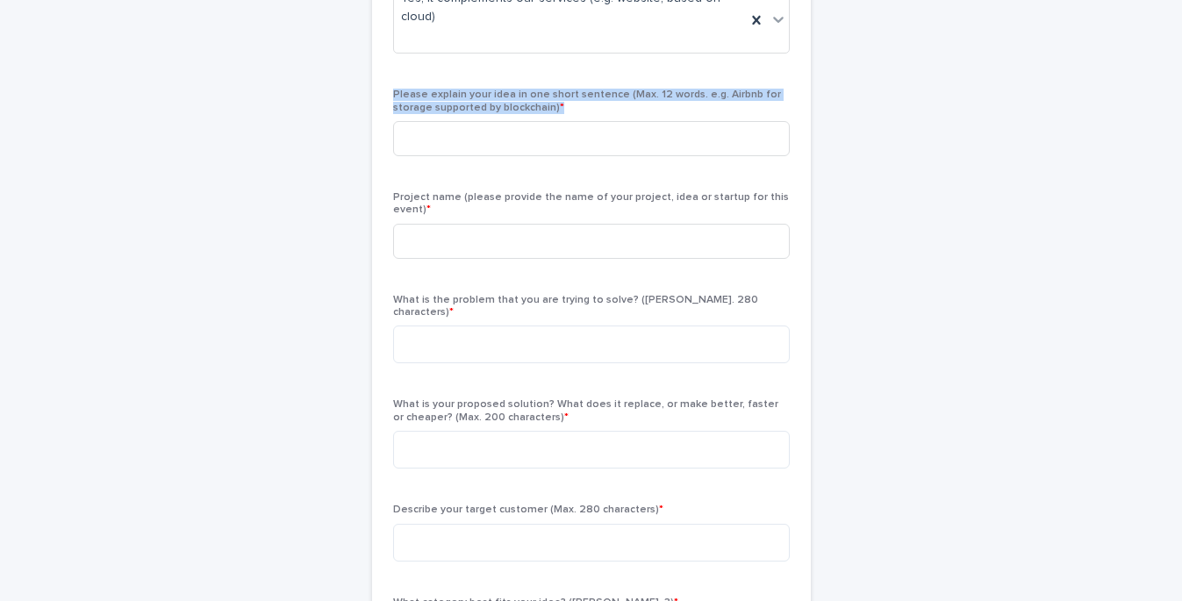
drag, startPoint x: 560, startPoint y: 105, endPoint x: 383, endPoint y: 97, distance: 177.4
click at [383, 97] on div "Is tech a key element of your idea? * Yes, it complements our services (e.g. we…" at bounding box center [591, 371] width 439 height 809
copy span "Please explain your idea in one short sentence (Max. 12 words. e.g. Airbnb for …"
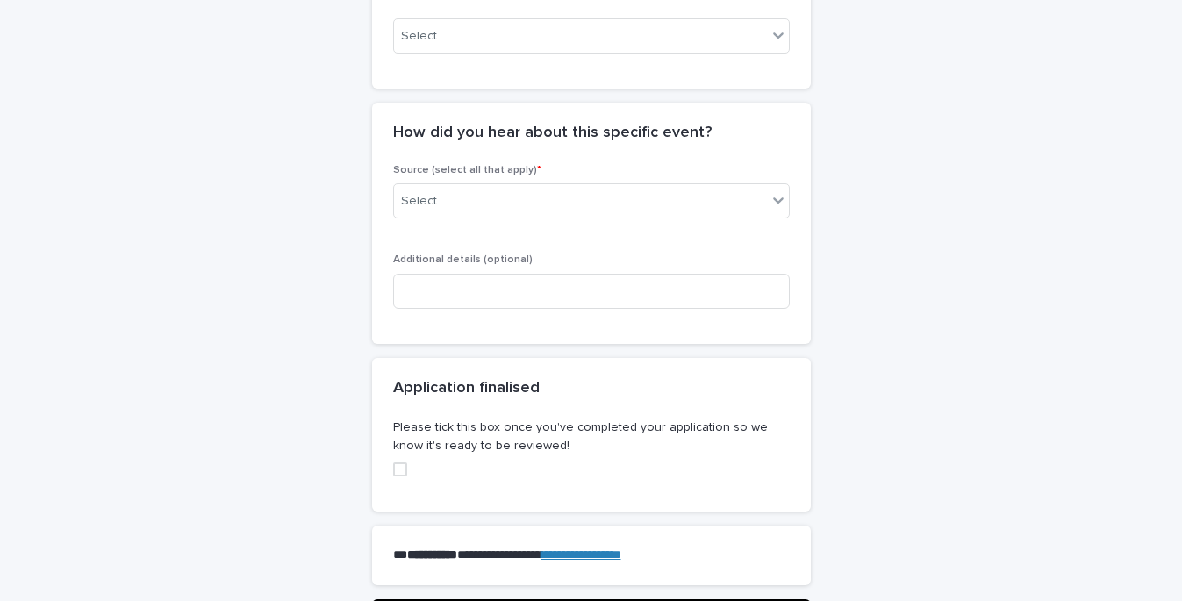
scroll to position [1815, 0]
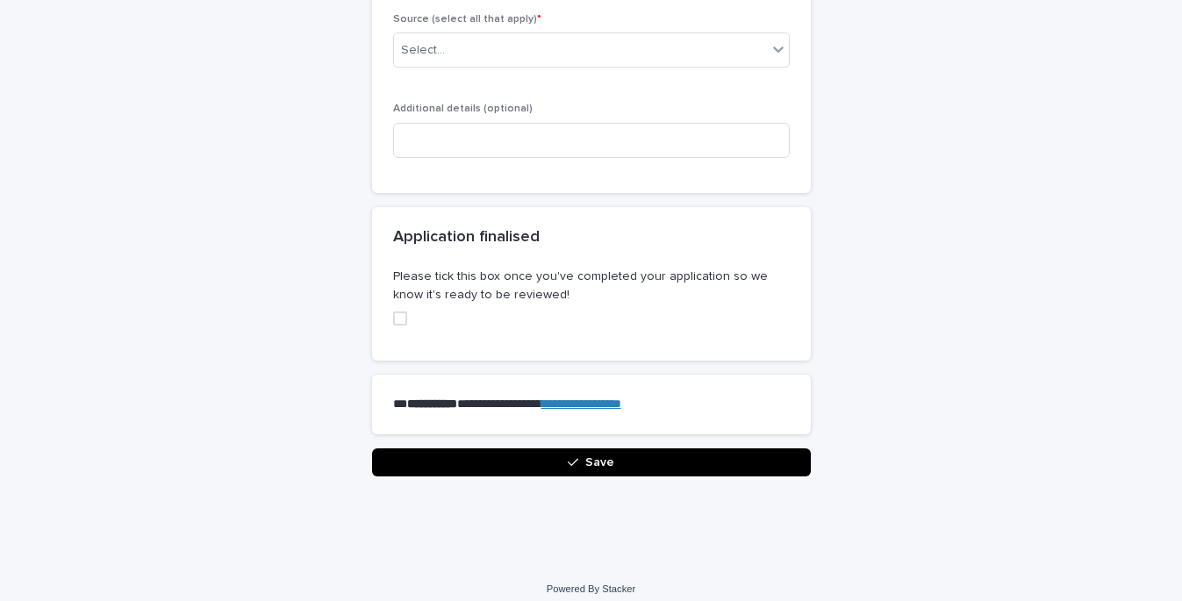
click at [613, 454] on button "Save" at bounding box center [591, 462] width 439 height 28
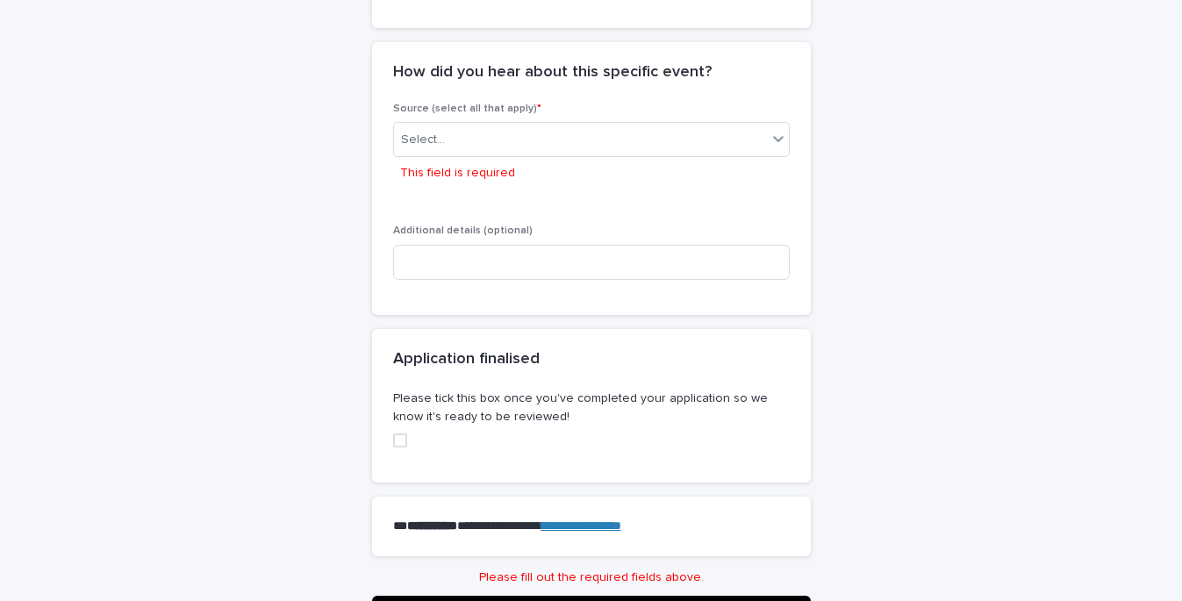
scroll to position [2131, 0]
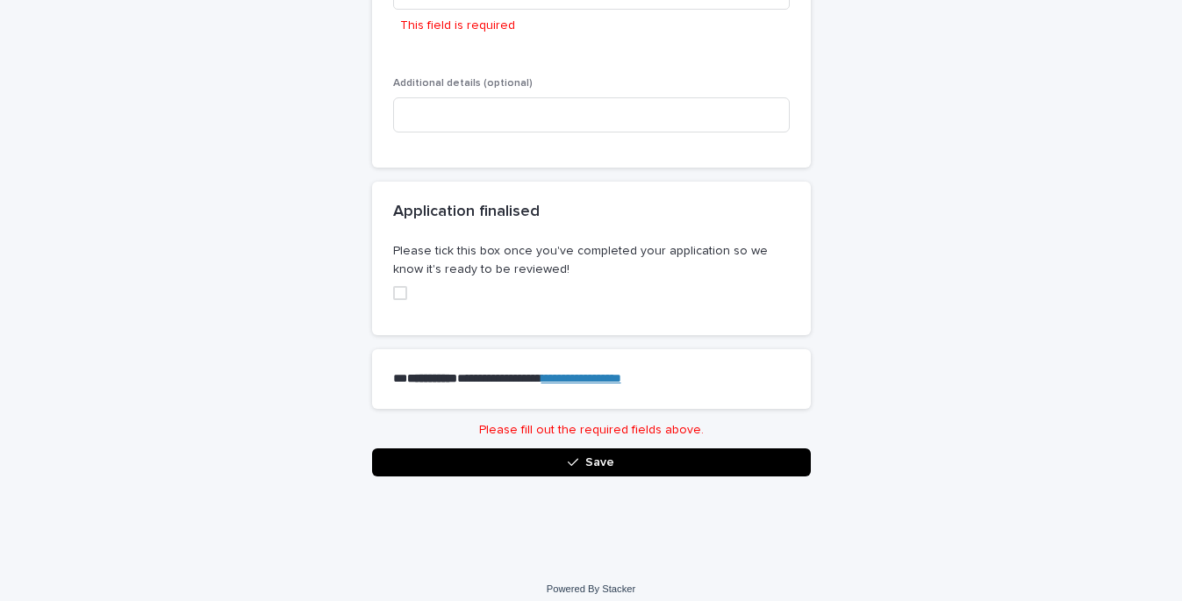
click at [647, 448] on button "Save" at bounding box center [591, 462] width 439 height 28
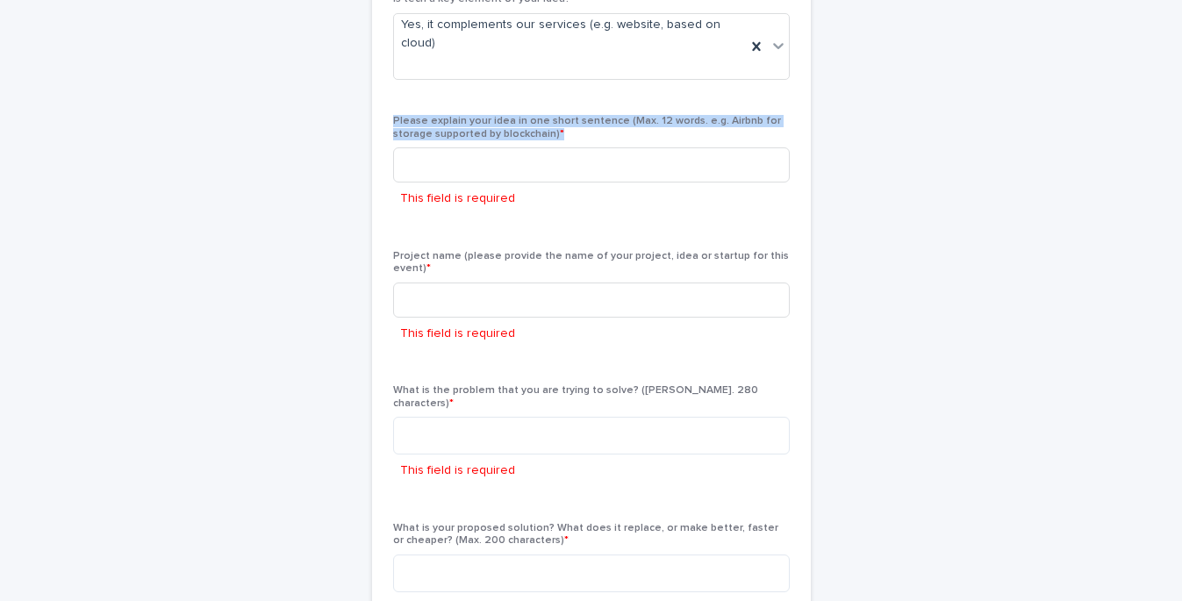
scroll to position [461, 0]
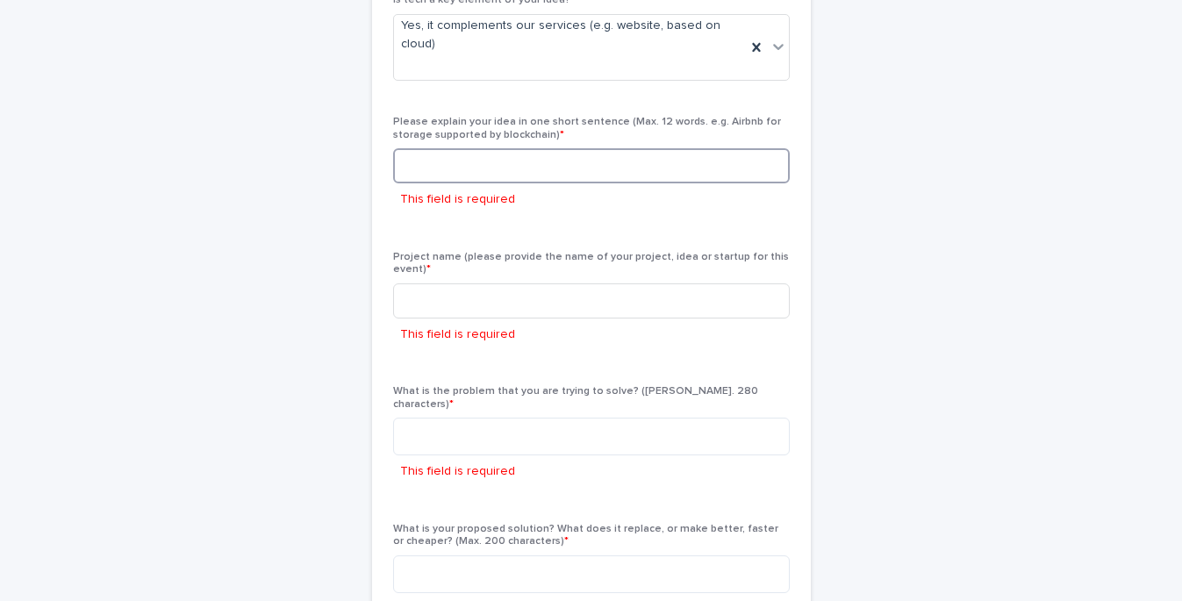
click at [571, 156] on input at bounding box center [591, 165] width 397 height 35
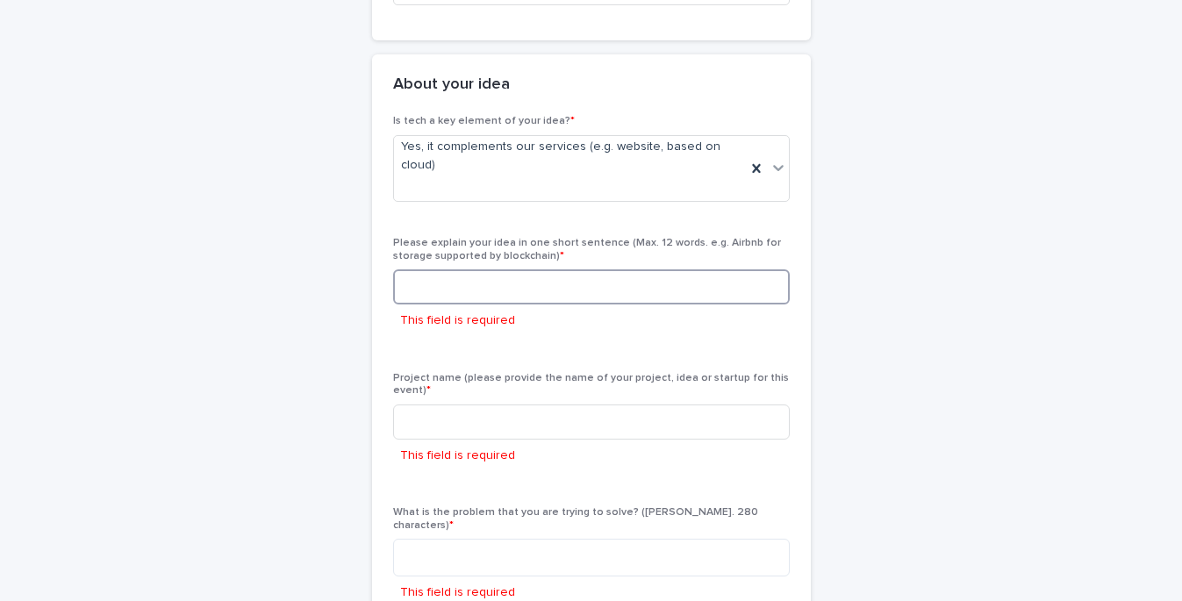
scroll to position [341, 0]
